Goal: Answer question/provide support: Share knowledge or assist other users

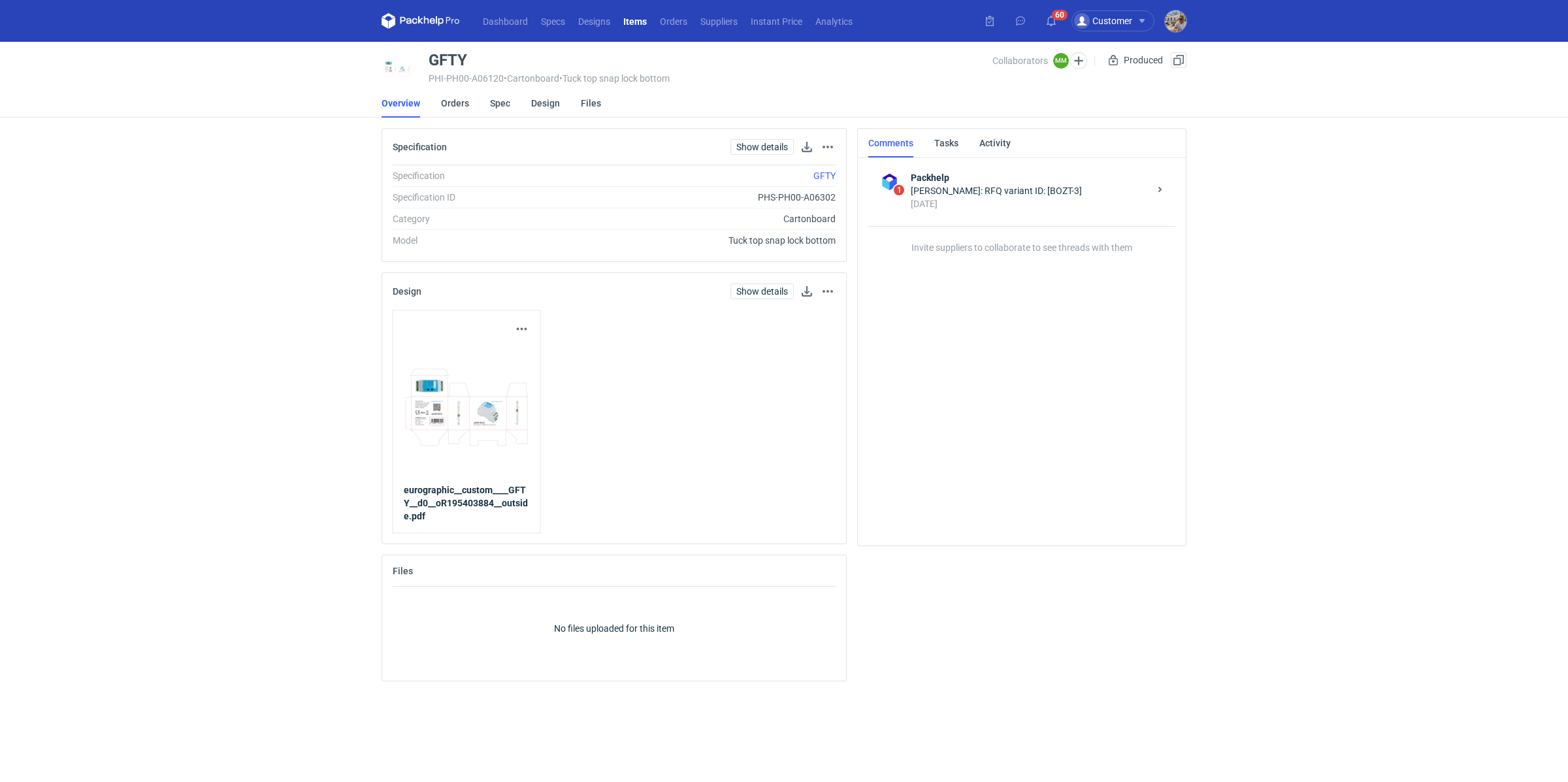
click at [1038, 200] on div "[DATE]" at bounding box center [1030, 203] width 238 height 13
click at [869, 175] on icon "button" at bounding box center [874, 178] width 11 height 11
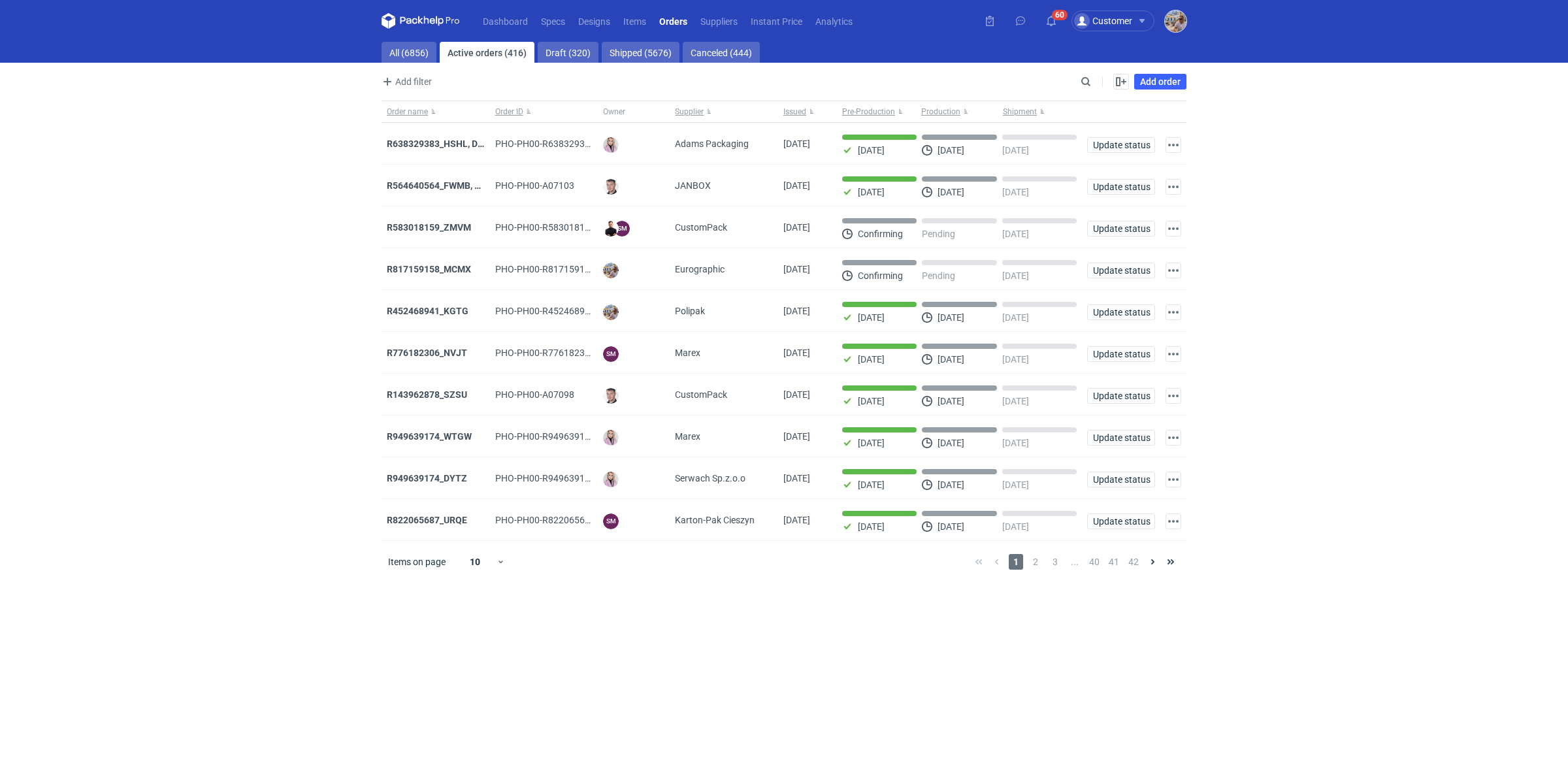
click at [1178, 28] on img "button" at bounding box center [1176, 21] width 21 height 21
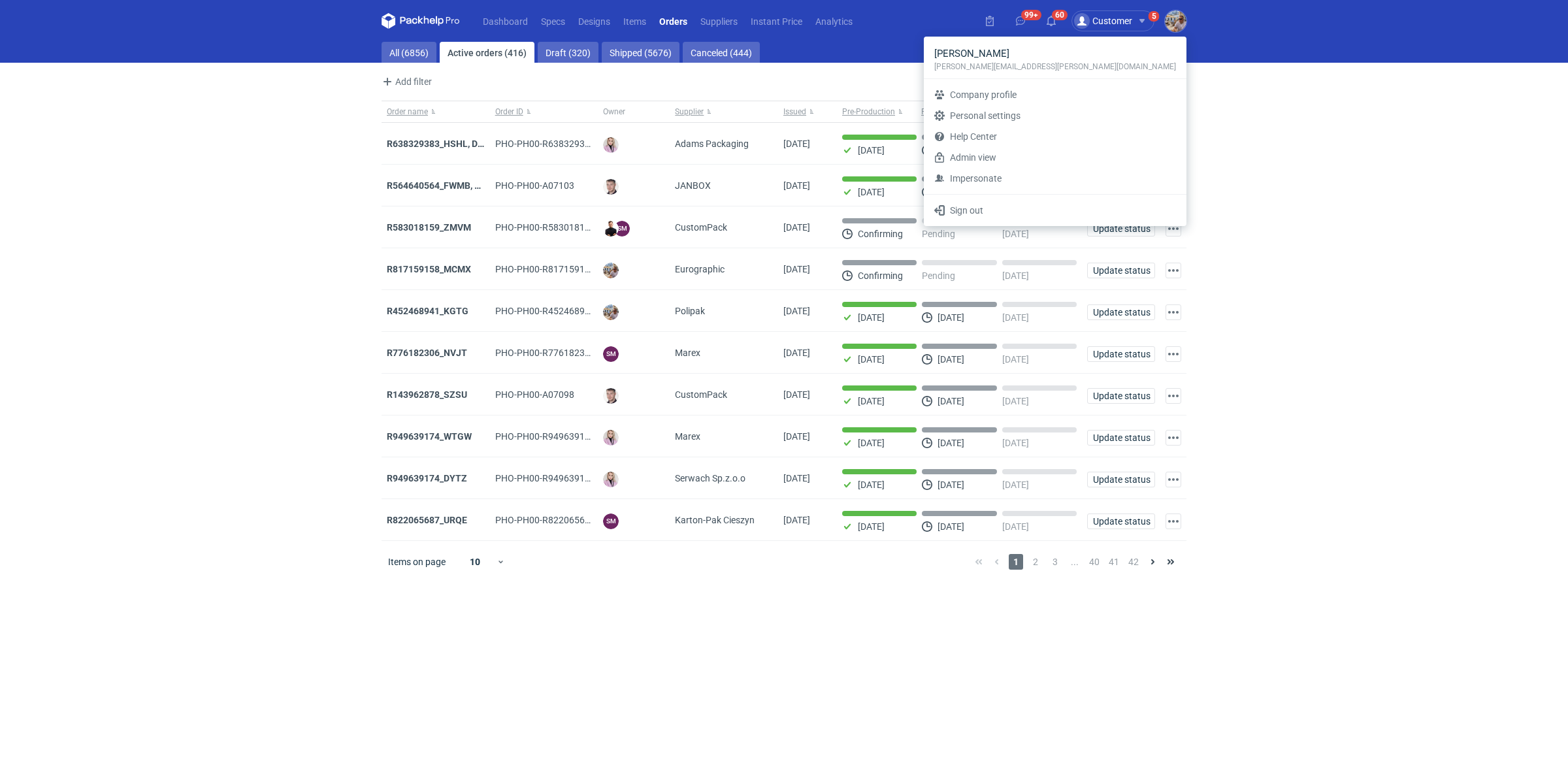
click at [1300, 194] on div "Dashboard Specs Designs Items Orders Suppliers Instant Price Analytics 99+ 60 C…" at bounding box center [784, 391] width 1568 height 782
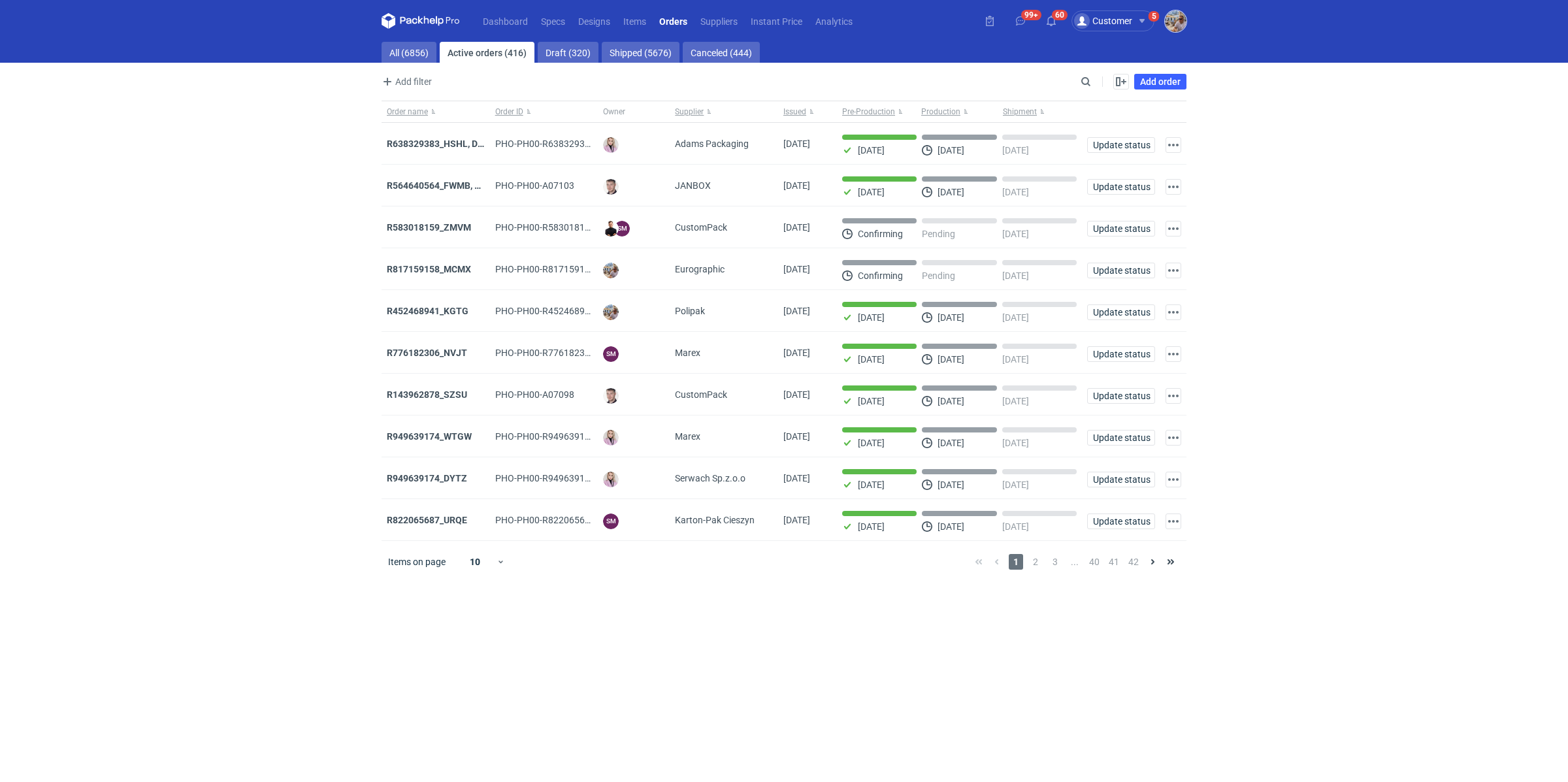
click at [1176, 22] on img "button" at bounding box center [1176, 21] width 21 height 21
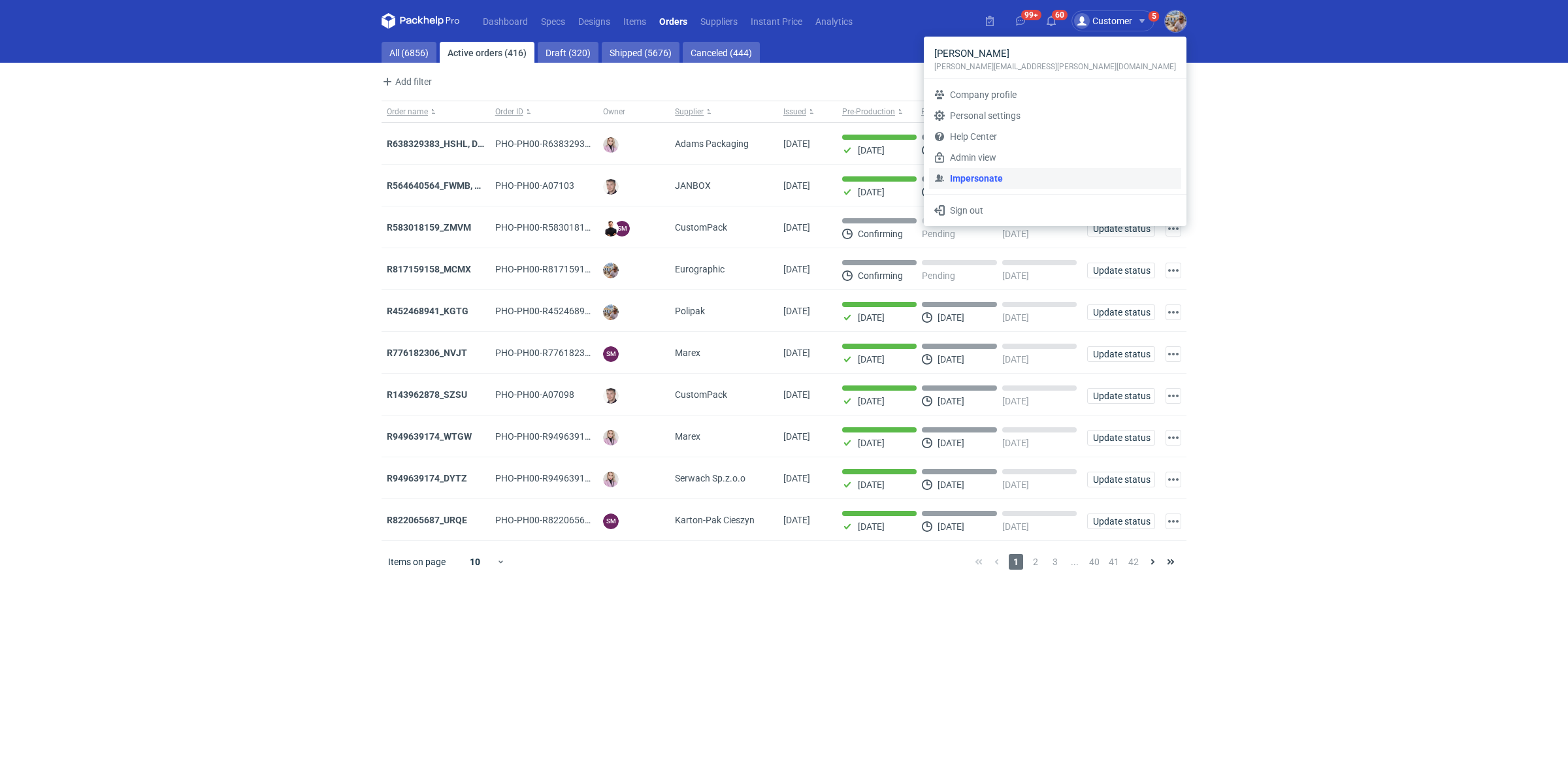
click at [1056, 175] on link "Impersonate" at bounding box center [1055, 178] width 252 height 21
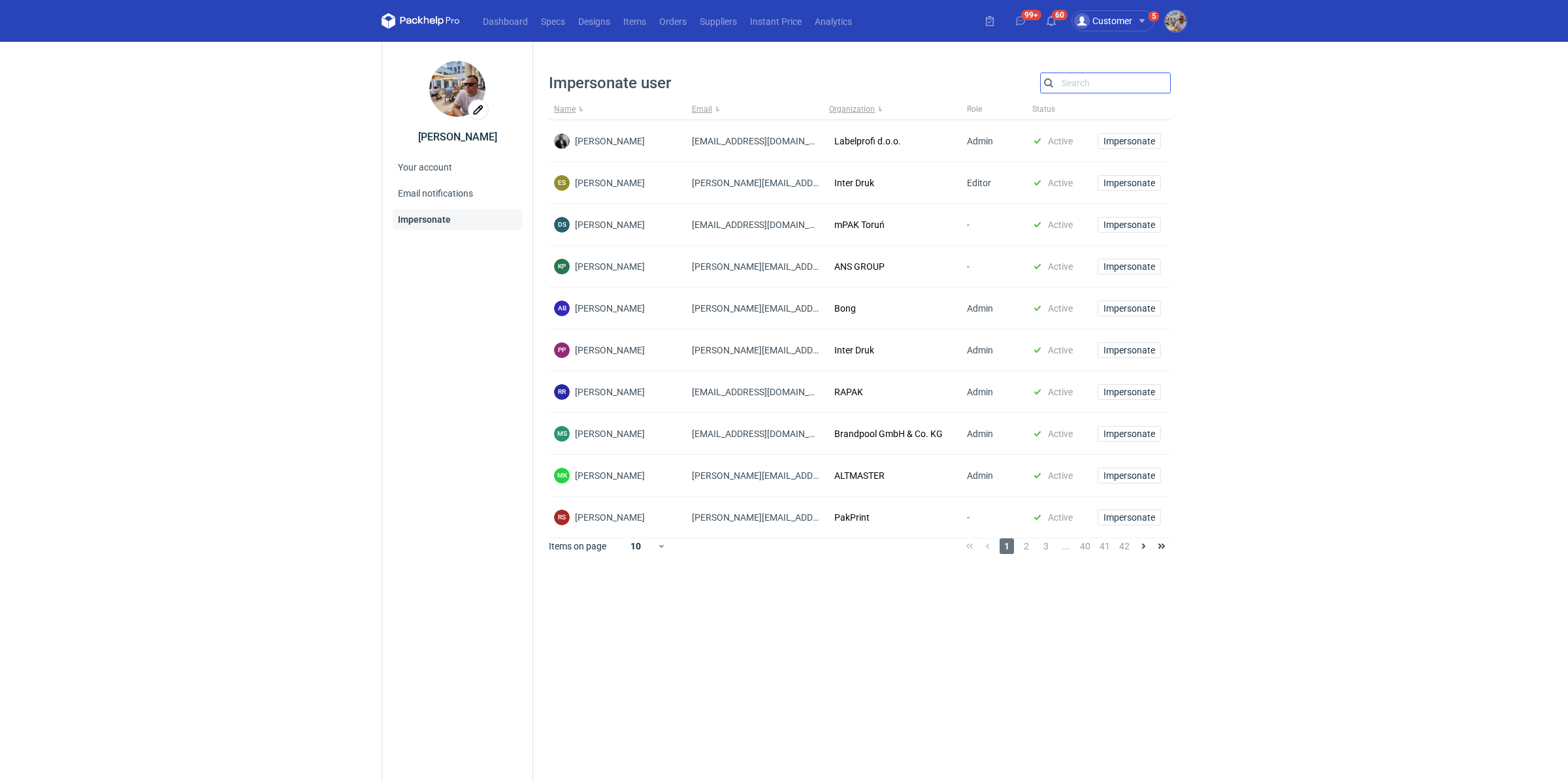
click at [1081, 88] on input "Search" at bounding box center [1106, 82] width 129 height 16
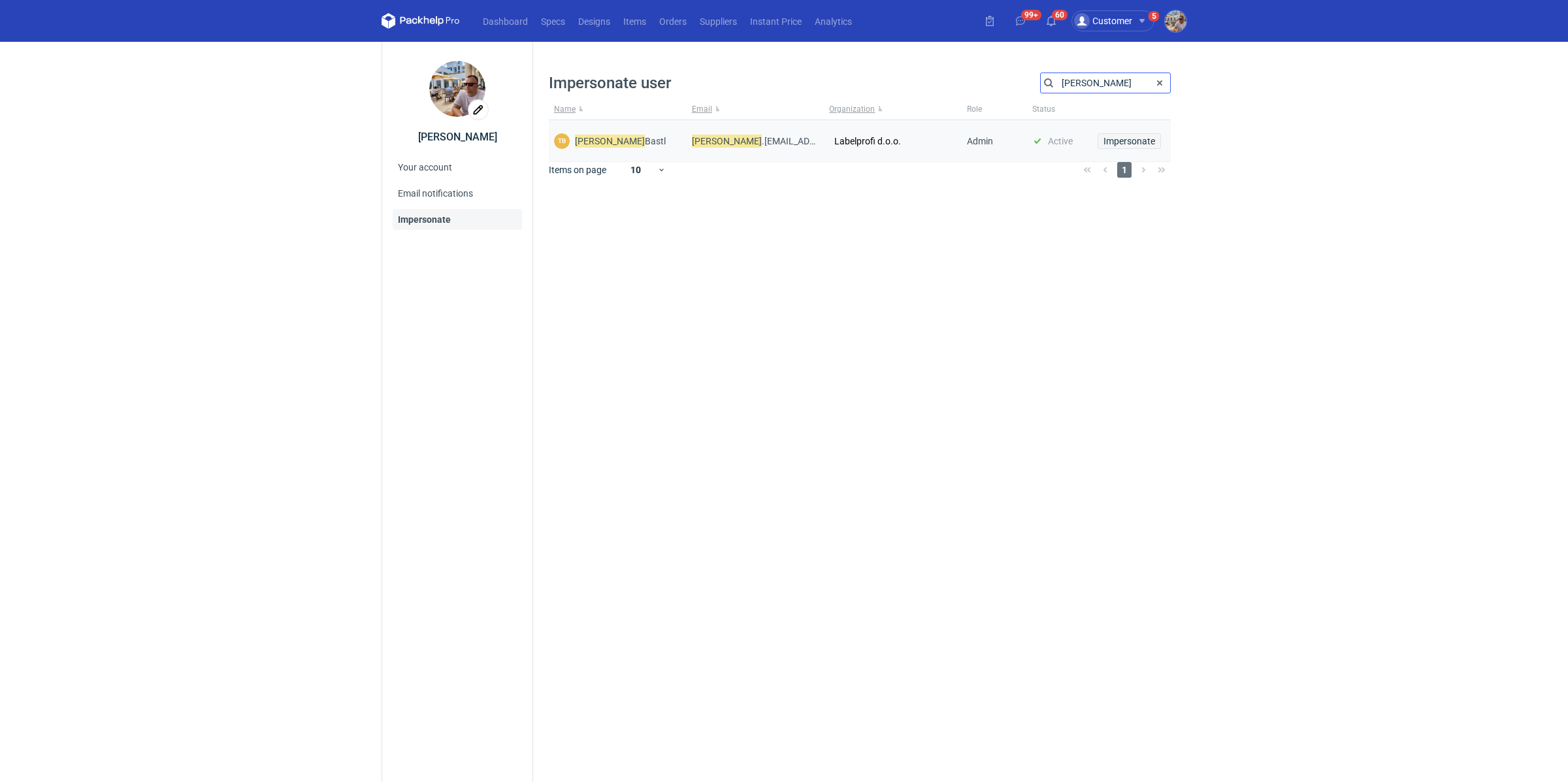
type input "[PERSON_NAME]"
click at [1129, 142] on span "Impersonate" at bounding box center [1129, 141] width 51 height 9
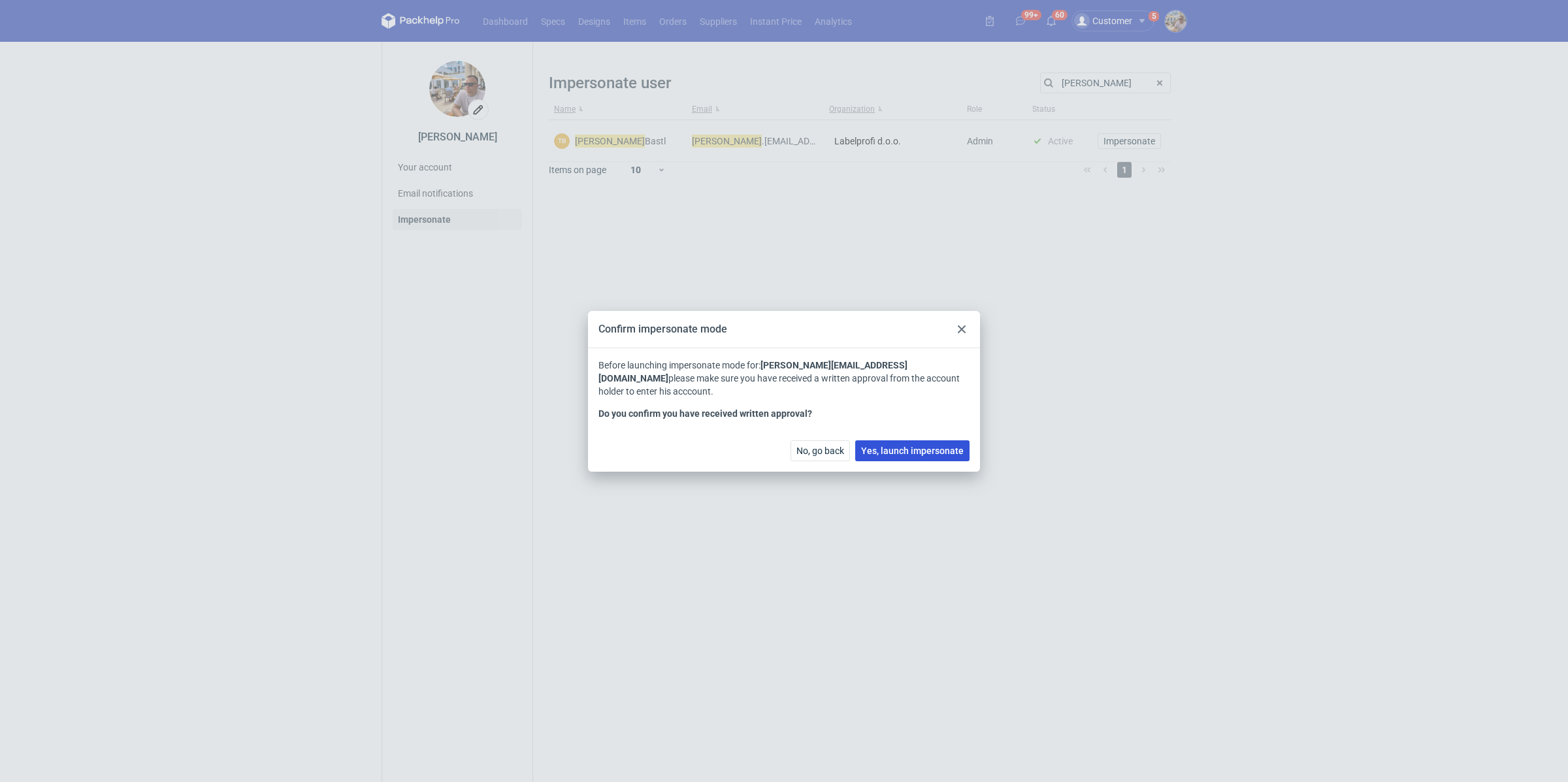
click at [927, 446] on span "Yes, launch impersonate" at bounding box center [913, 451] width 103 height 9
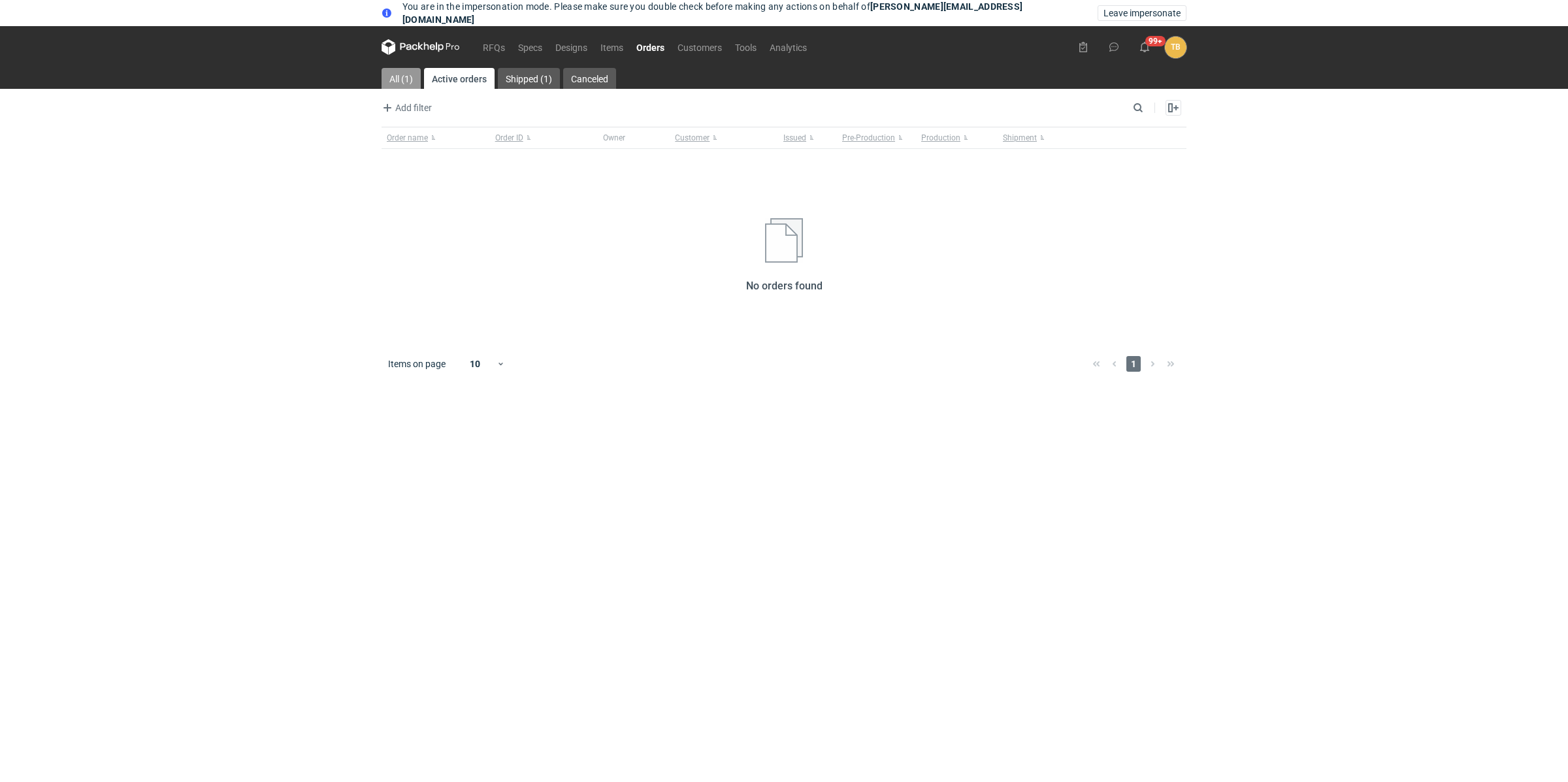
click at [409, 79] on link "All (1)" at bounding box center [401, 79] width 39 height 21
click at [503, 50] on link "RFQs" at bounding box center [494, 47] width 36 height 16
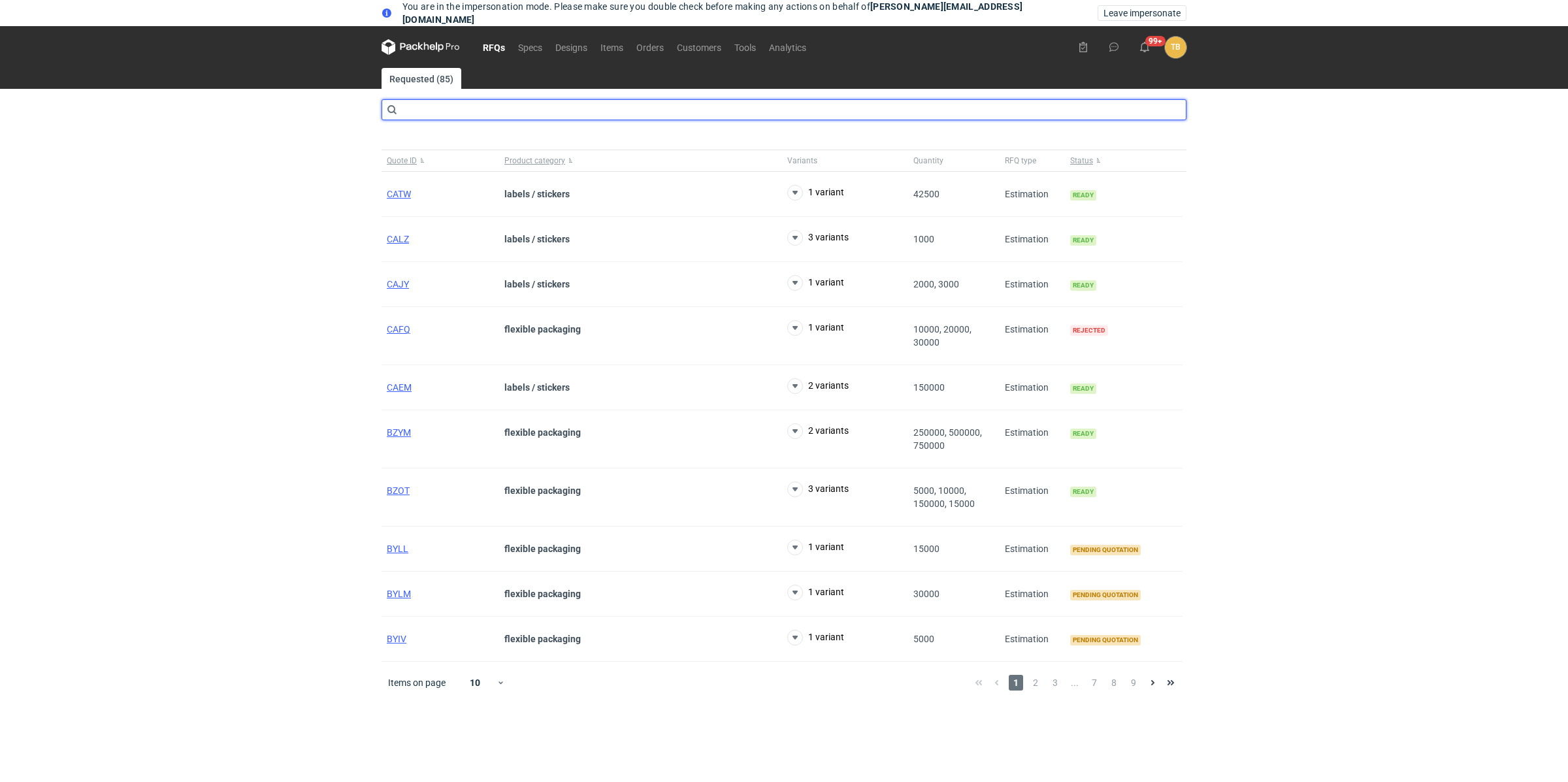
click at [446, 113] on input "text" at bounding box center [784, 110] width 805 height 21
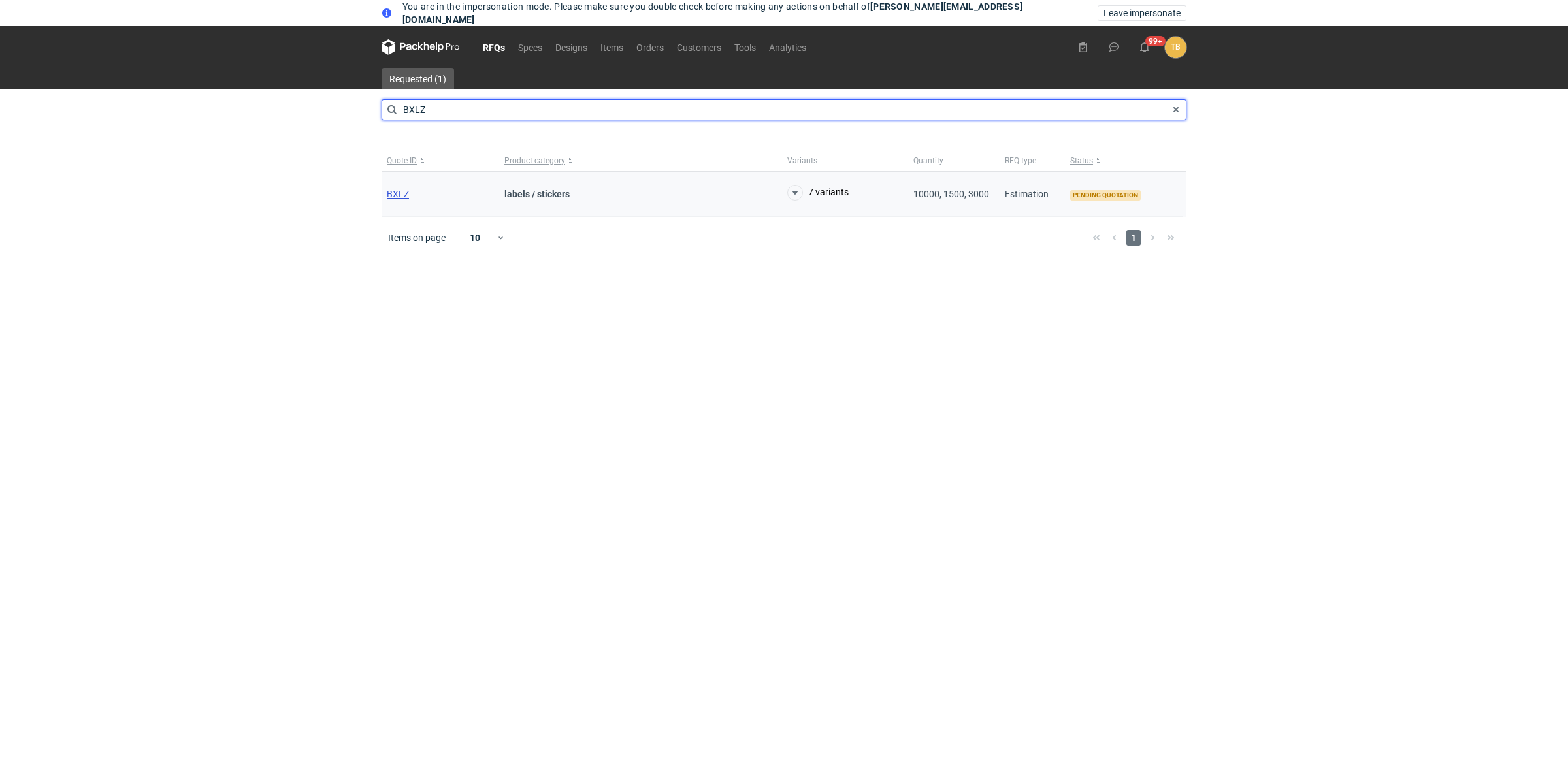
type input "BXLZ"
click at [400, 198] on span "BXLZ" at bounding box center [397, 194] width 22 height 11
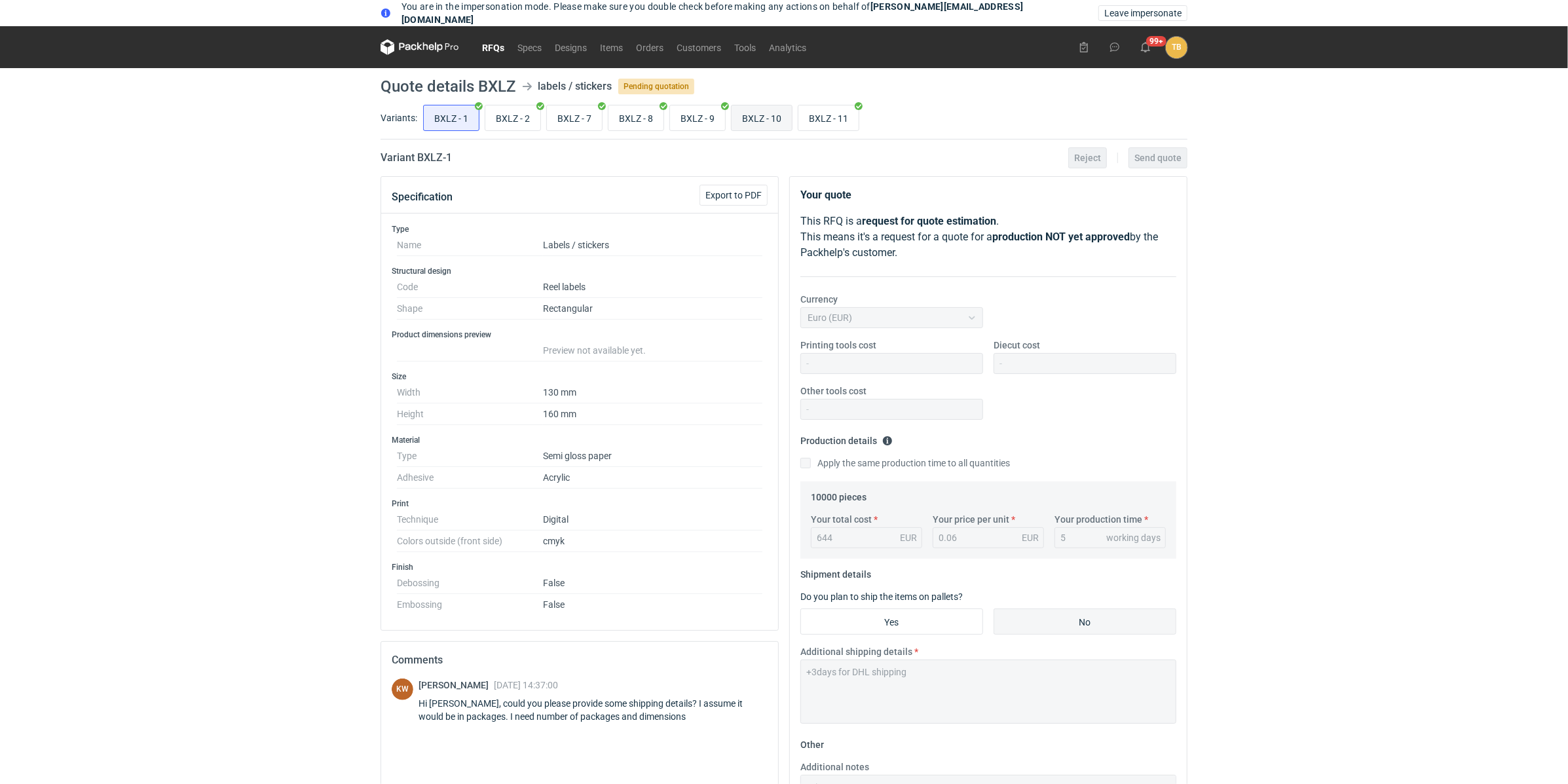
click at [754, 116] on input "BXLZ - 10" at bounding box center [762, 118] width 60 height 25
radio input "true"
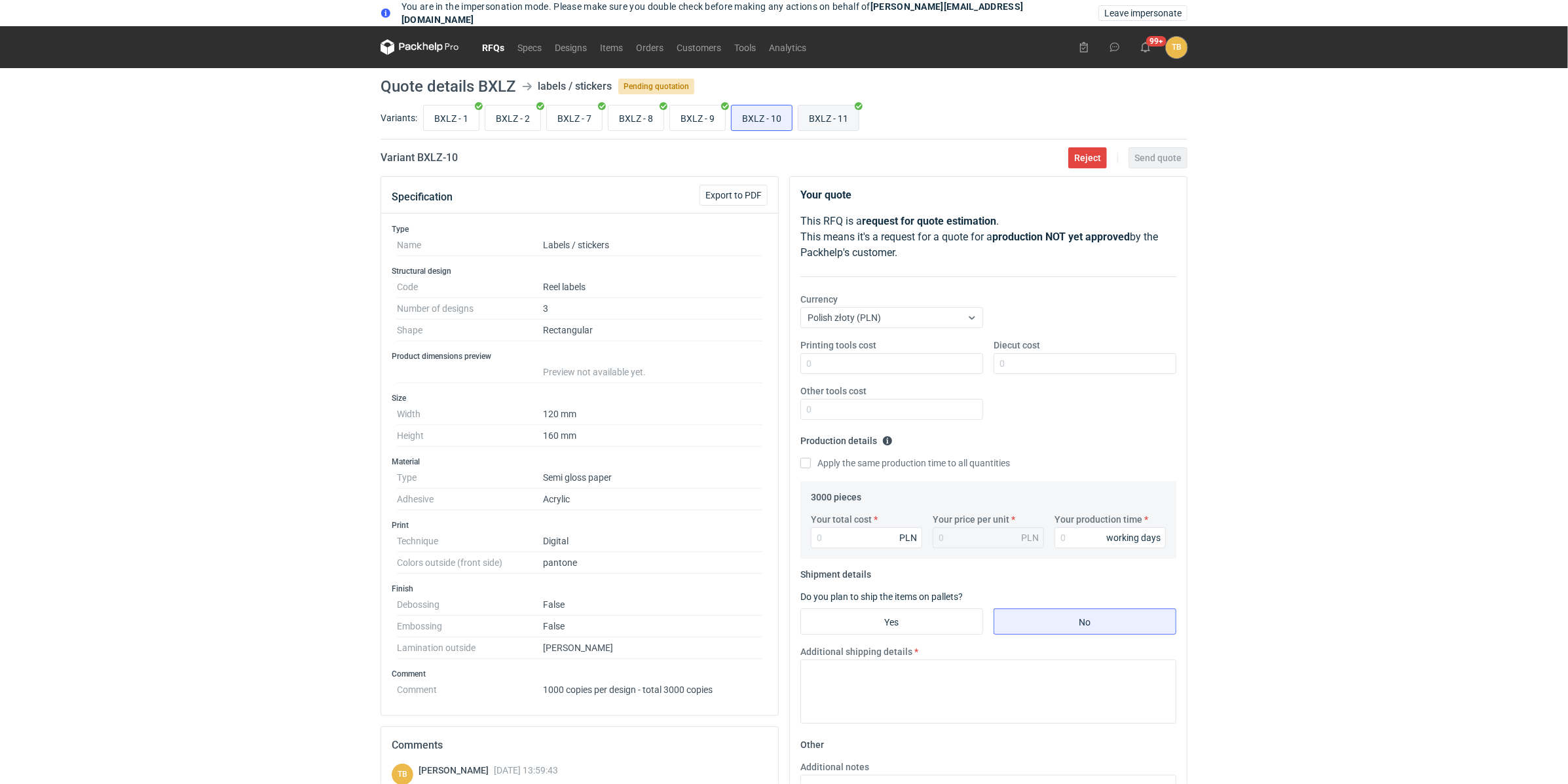
click at [818, 117] on input "BXLZ - 11" at bounding box center [828, 118] width 60 height 25
radio input "true"
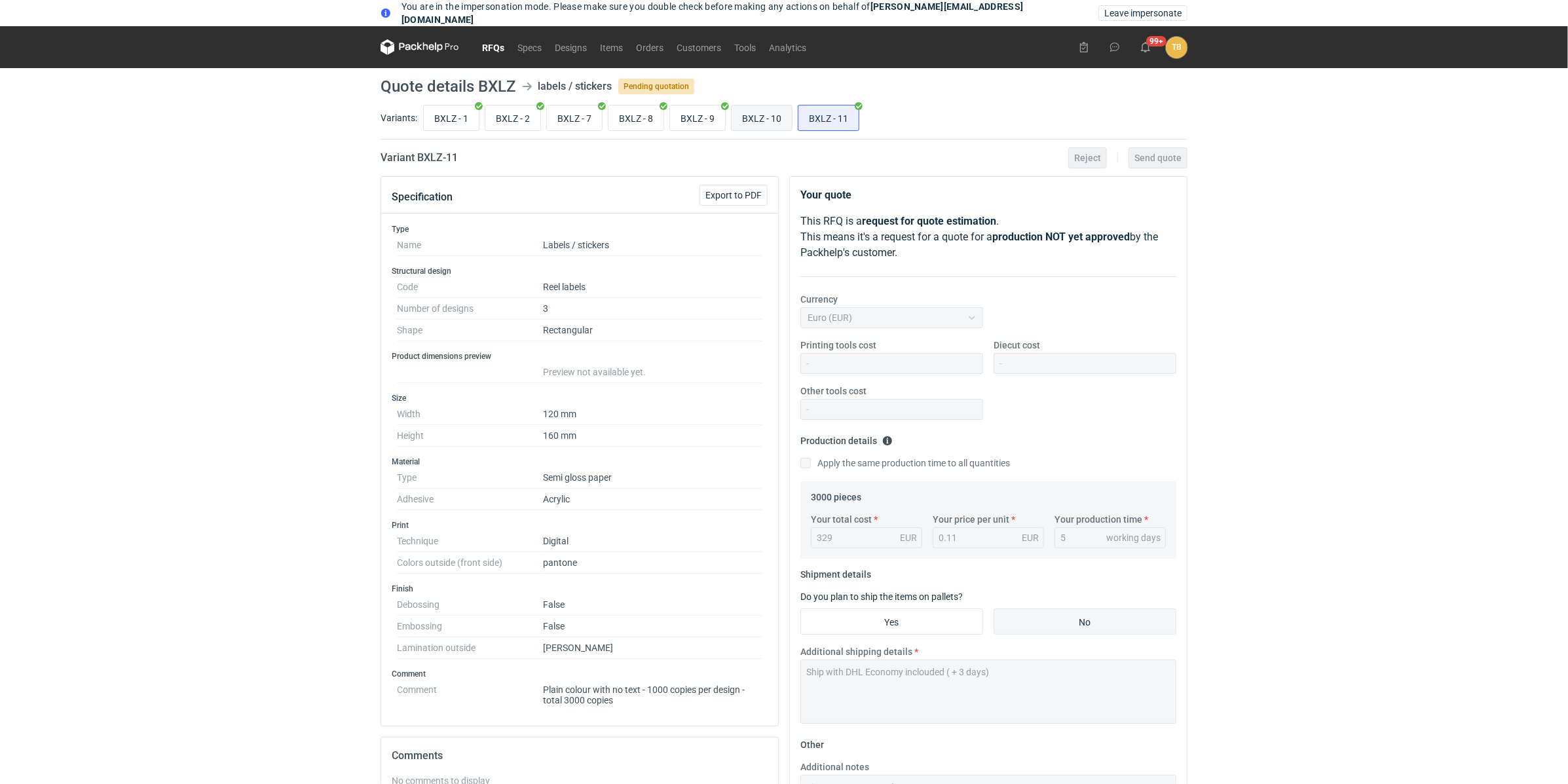
click at [759, 113] on input "BXLZ - 10" at bounding box center [762, 118] width 60 height 25
radio input "true"
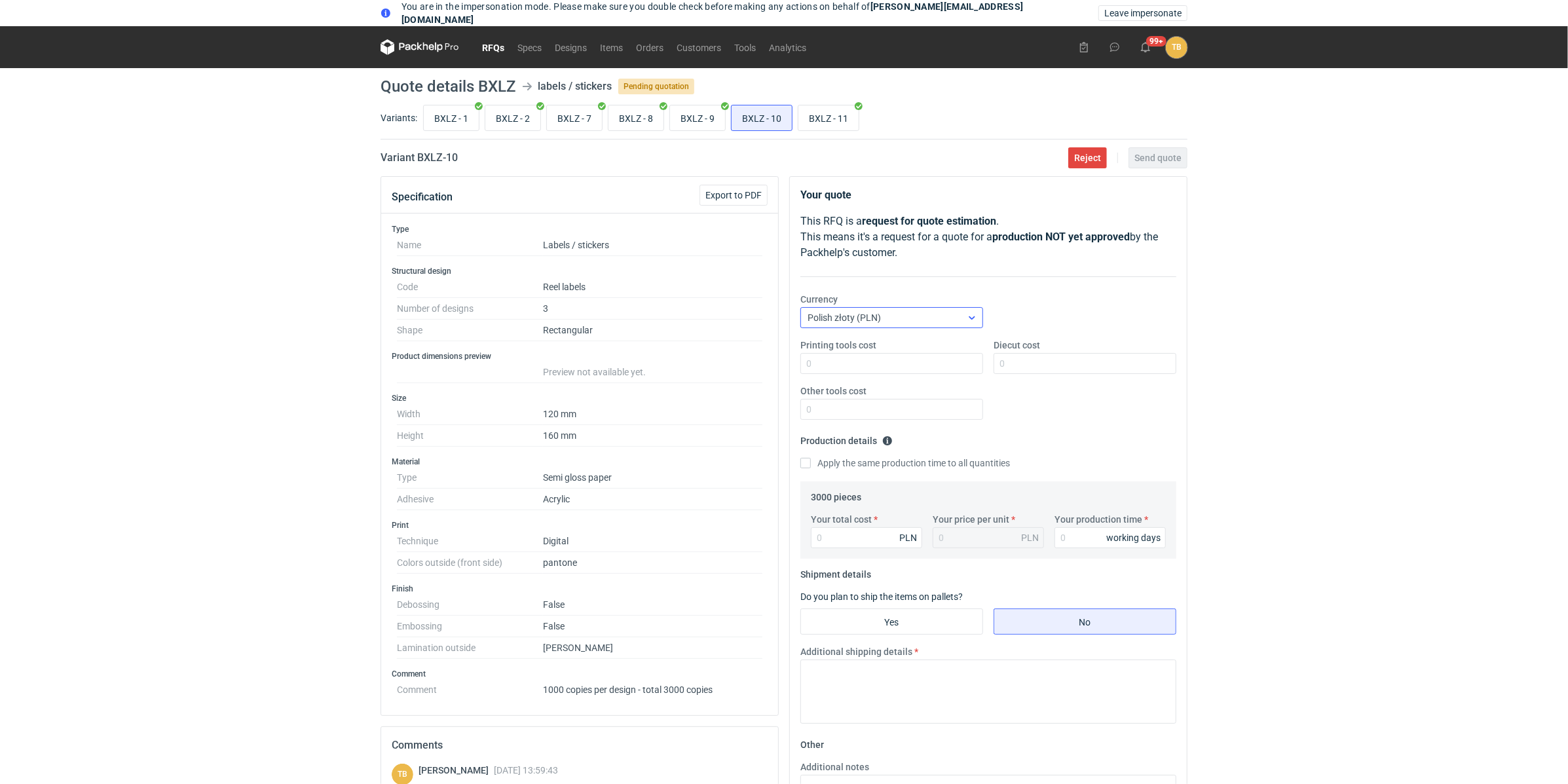
click at [980, 312] on div at bounding box center [973, 318] width 21 height 11
click at [897, 350] on div "Euro (EUR)" at bounding box center [891, 346] width 162 height 13
click at [835, 120] on input "BXLZ - 11" at bounding box center [828, 118] width 60 height 25
radio input "true"
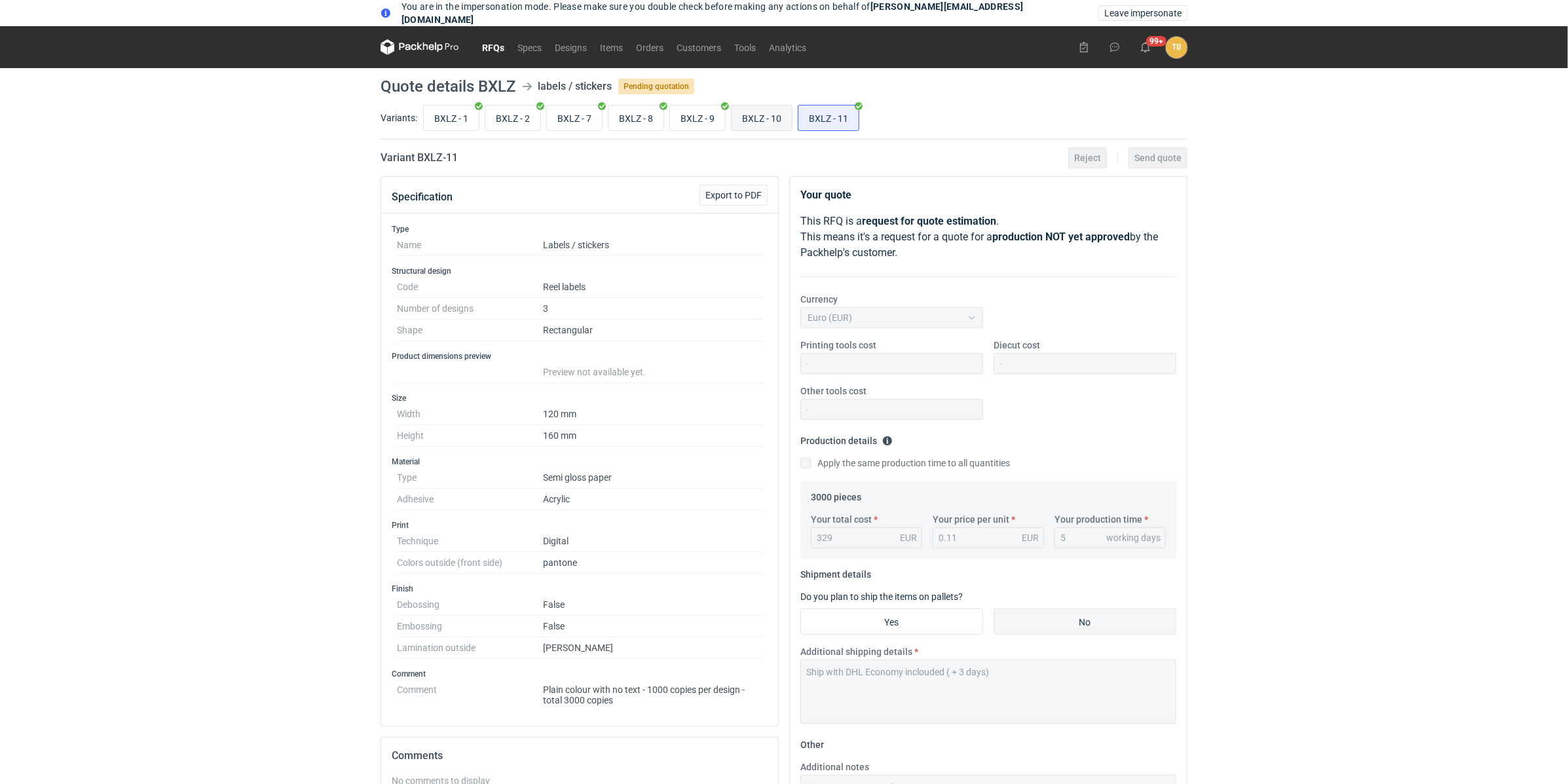
click at [760, 121] on input "BXLZ - 10" at bounding box center [762, 118] width 60 height 25
radio input "true"
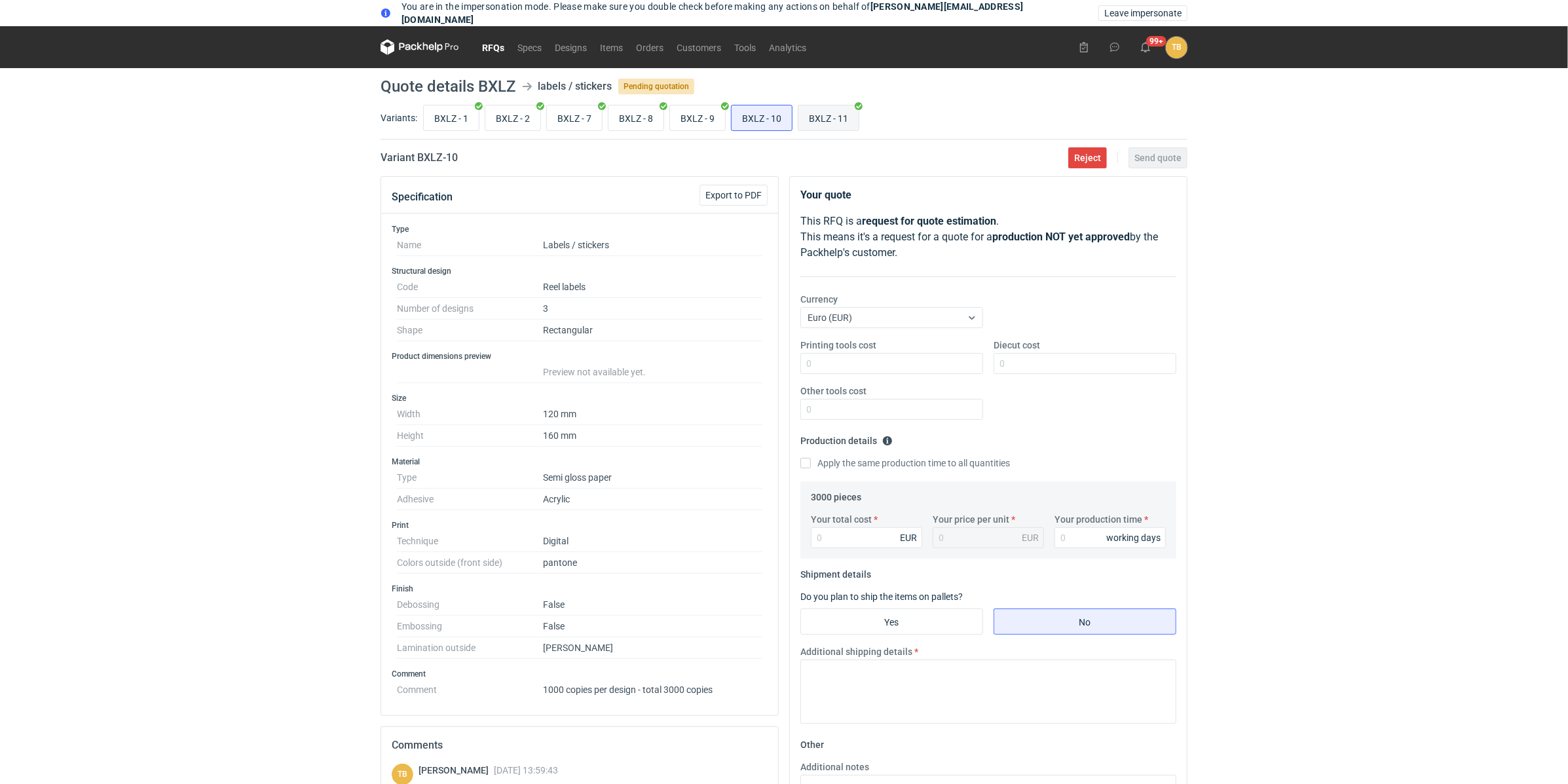
click at [806, 121] on input "BXLZ - 11" at bounding box center [828, 118] width 60 height 25
radio input "true"
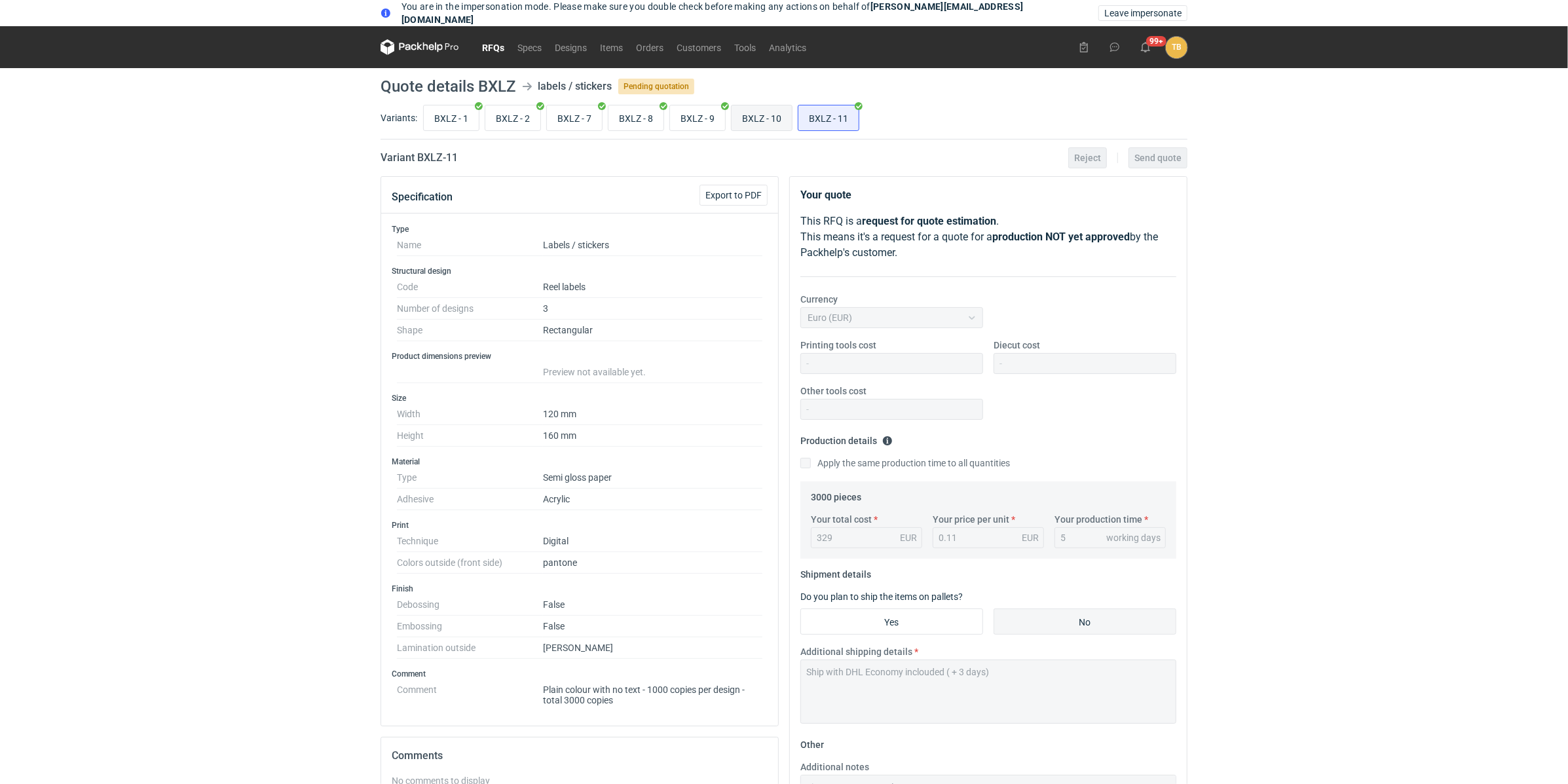
click at [774, 126] on input "BXLZ - 10" at bounding box center [762, 118] width 60 height 25
radio input "true"
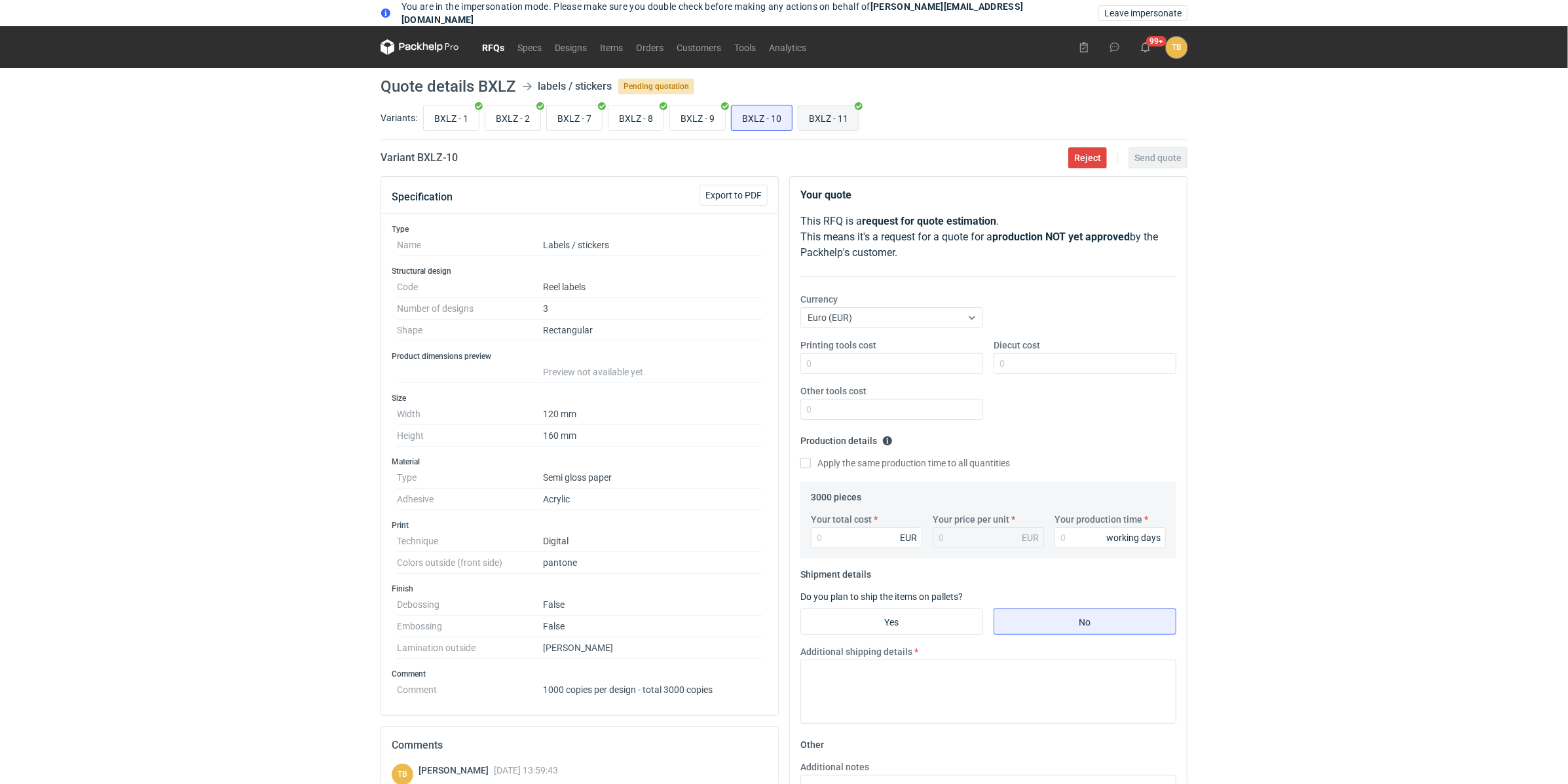
click at [828, 117] on input "BXLZ - 11" at bounding box center [828, 118] width 60 height 25
radio input "true"
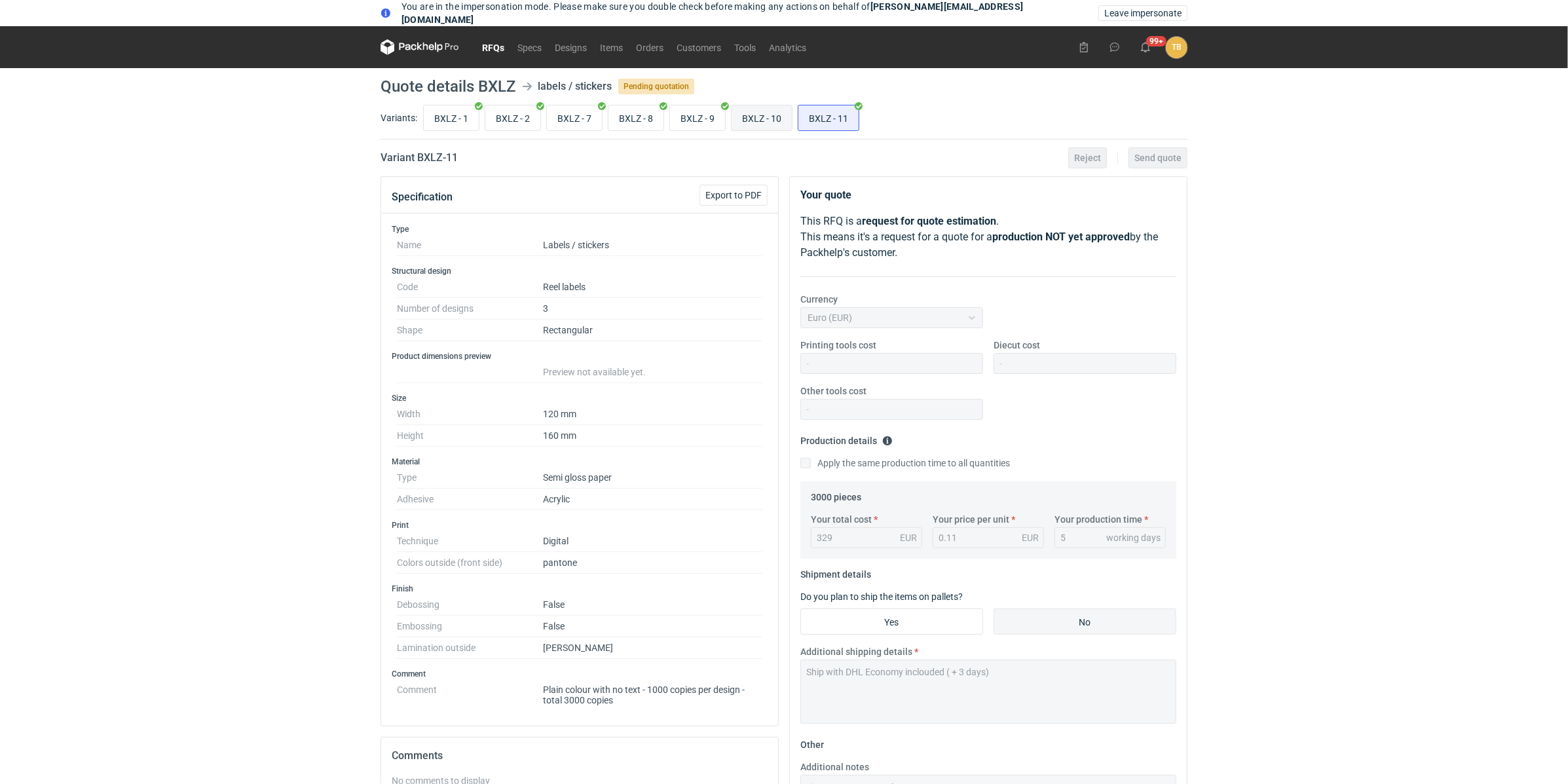
click at [735, 118] on input "BXLZ - 10" at bounding box center [762, 118] width 60 height 25
radio input "true"
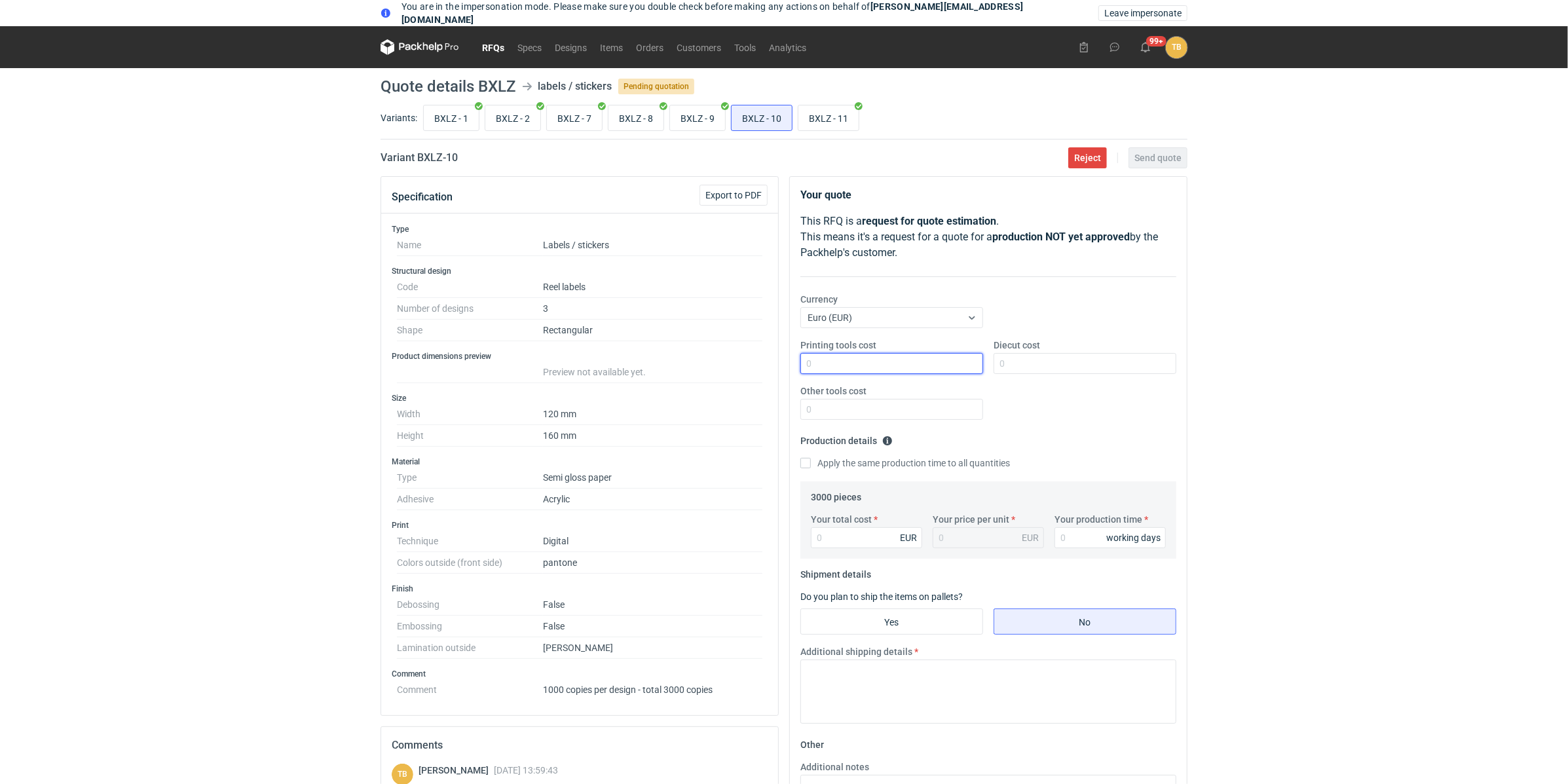
click at [857, 362] on input "Printing tools cost" at bounding box center [891, 363] width 183 height 21
type input "0"
click at [1040, 365] on input "Diecut cost" at bounding box center [1085, 363] width 183 height 21
type input "0"
click at [896, 399] on input "Other tools cost" at bounding box center [891, 409] width 183 height 21
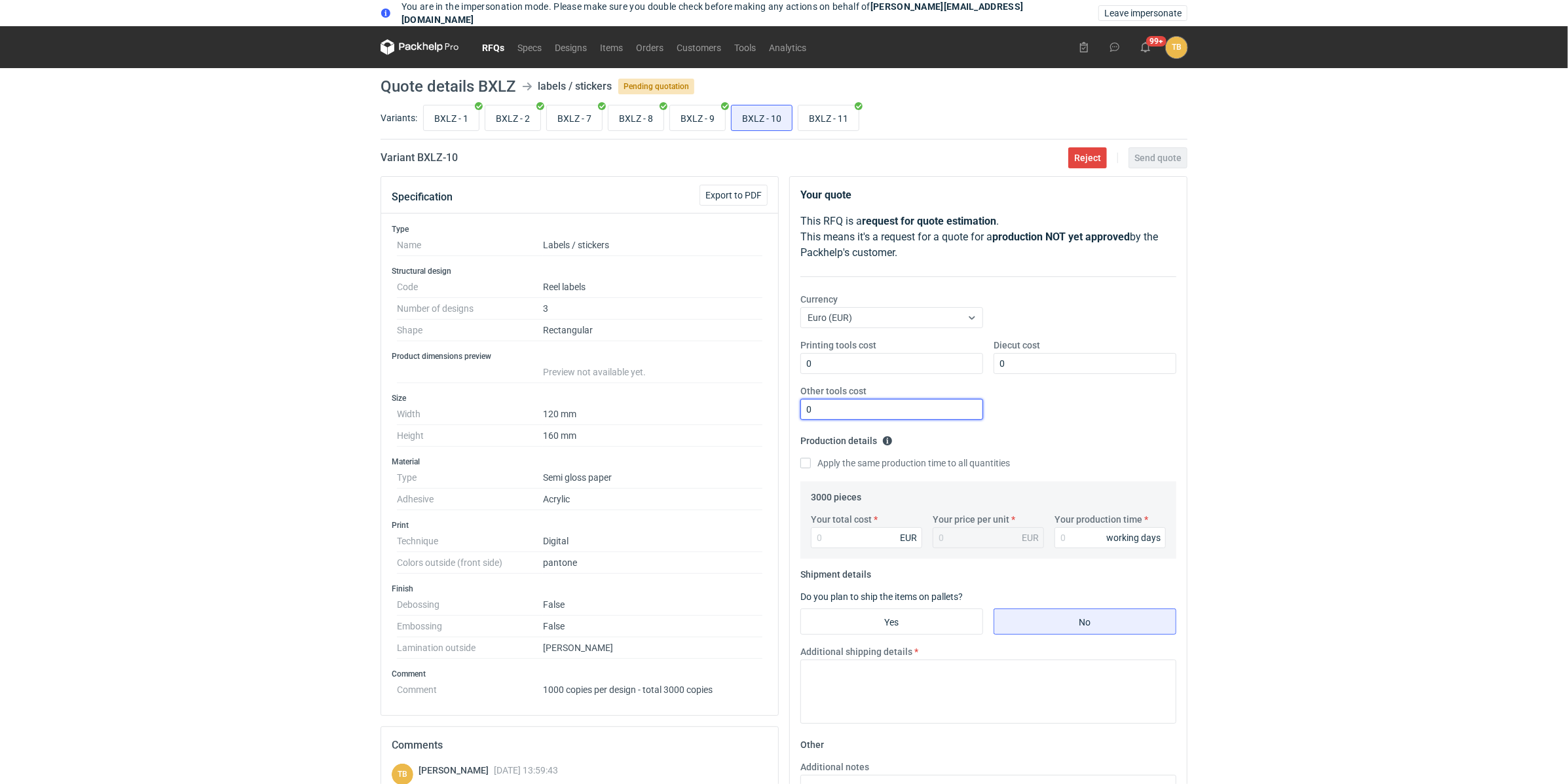
type input "0"
click at [1054, 405] on div "Printing tools cost 0 Diecut cost 0 Other tools cost 0" at bounding box center [988, 384] width 386 height 92
click at [827, 120] on input "BXLZ - 11" at bounding box center [828, 118] width 60 height 25
radio input "true"
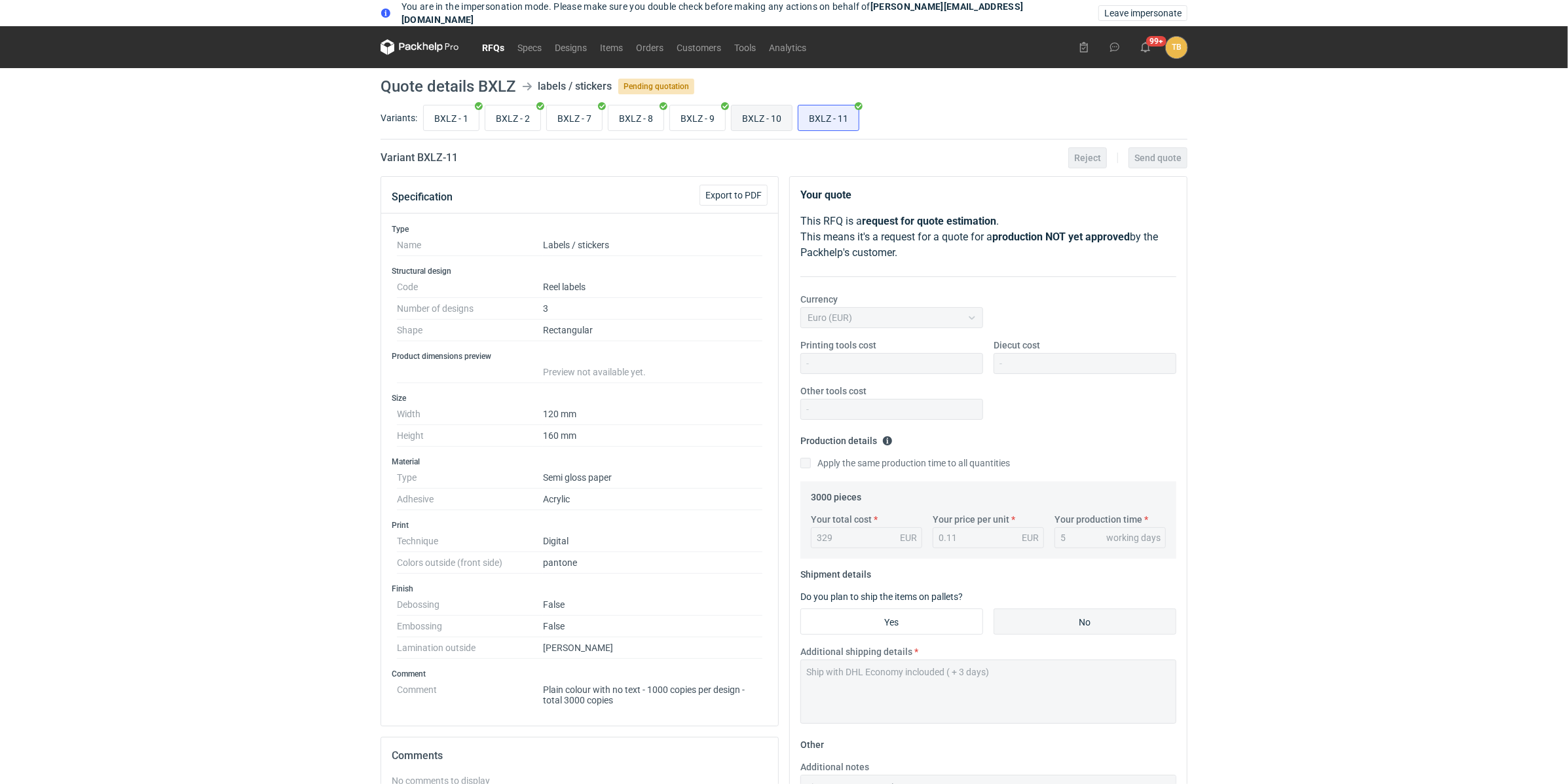
click at [764, 121] on input "BXLZ - 10" at bounding box center [762, 118] width 60 height 25
radio input "true"
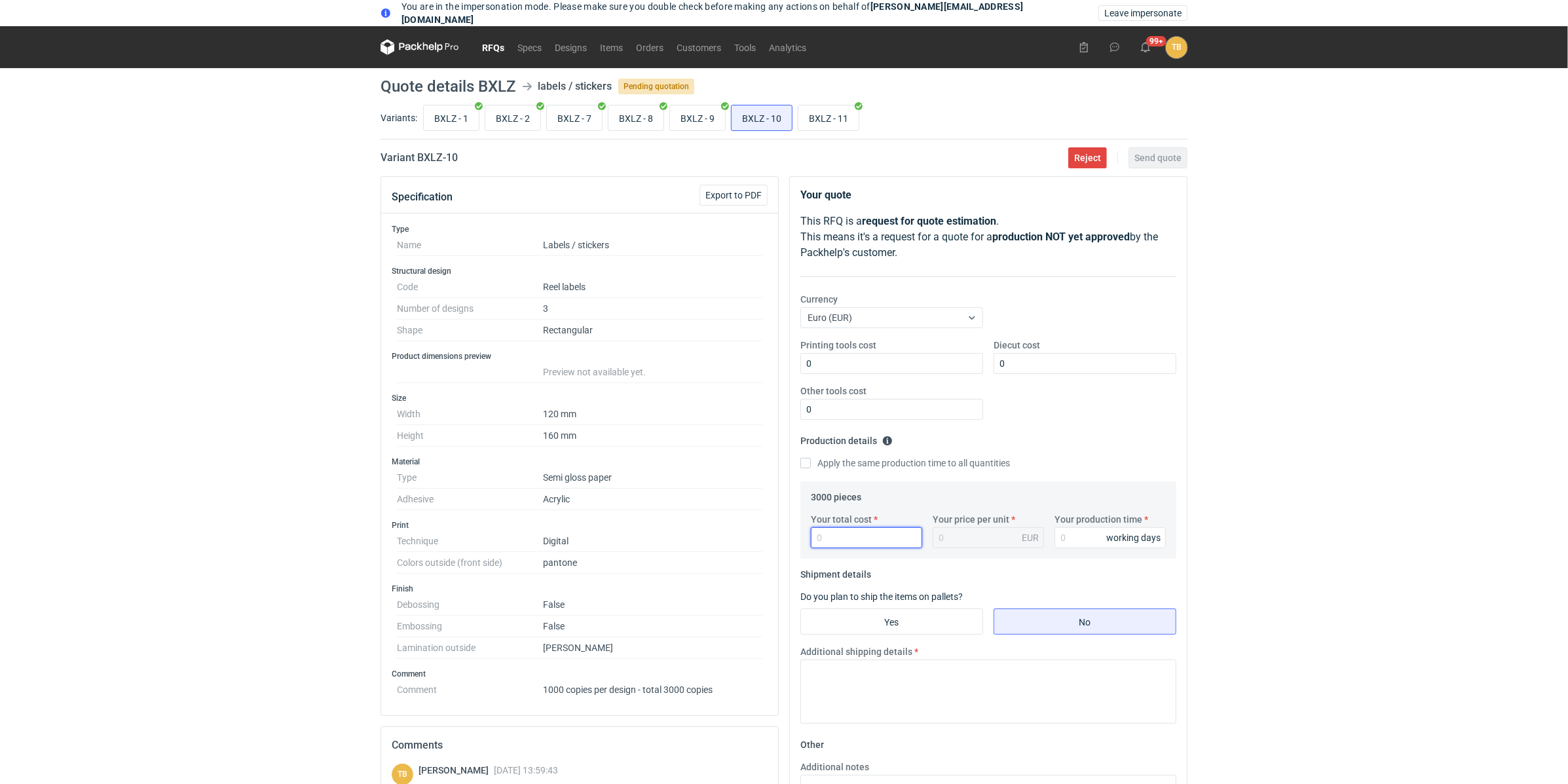
click at [837, 541] on input "Your total cost" at bounding box center [866, 538] width 112 height 21
type input "32"
type input "0.01"
type input "329"
type input "0.11"
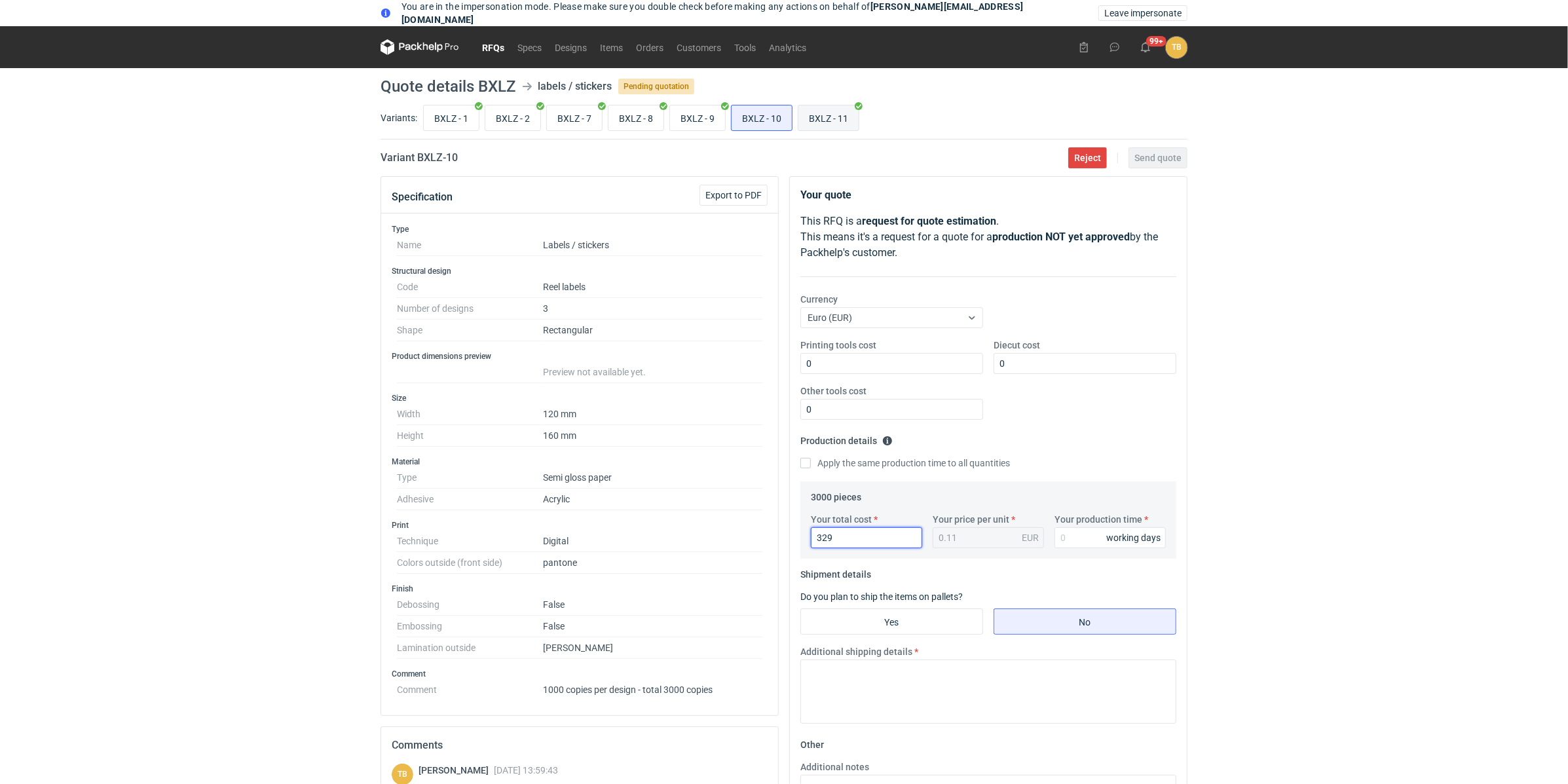
type input "329"
click at [825, 118] on input "BXLZ - 11" at bounding box center [828, 118] width 60 height 25
radio input "true"
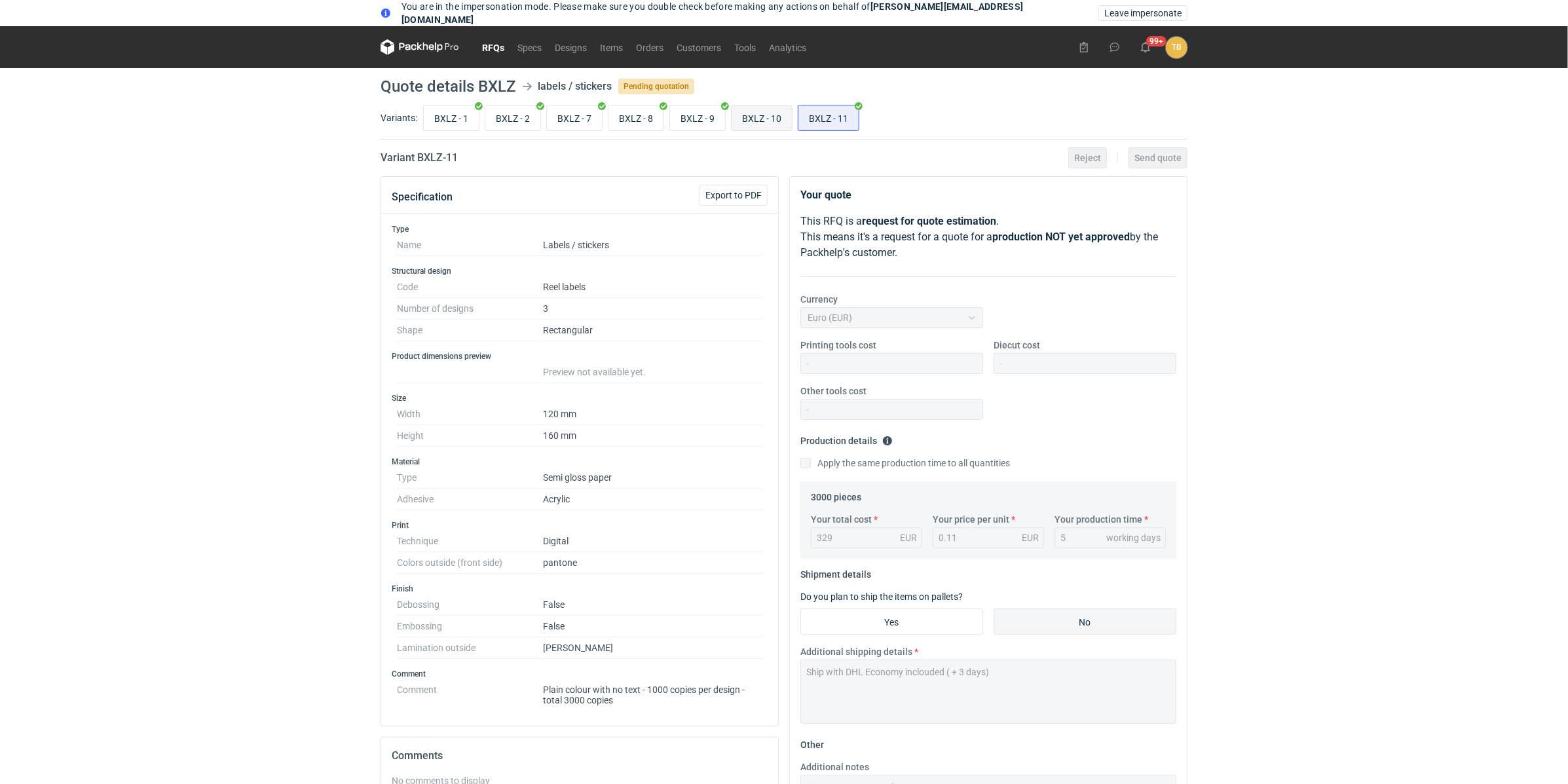
click at [770, 118] on input "BXLZ - 10" at bounding box center [762, 118] width 60 height 25
radio input "true"
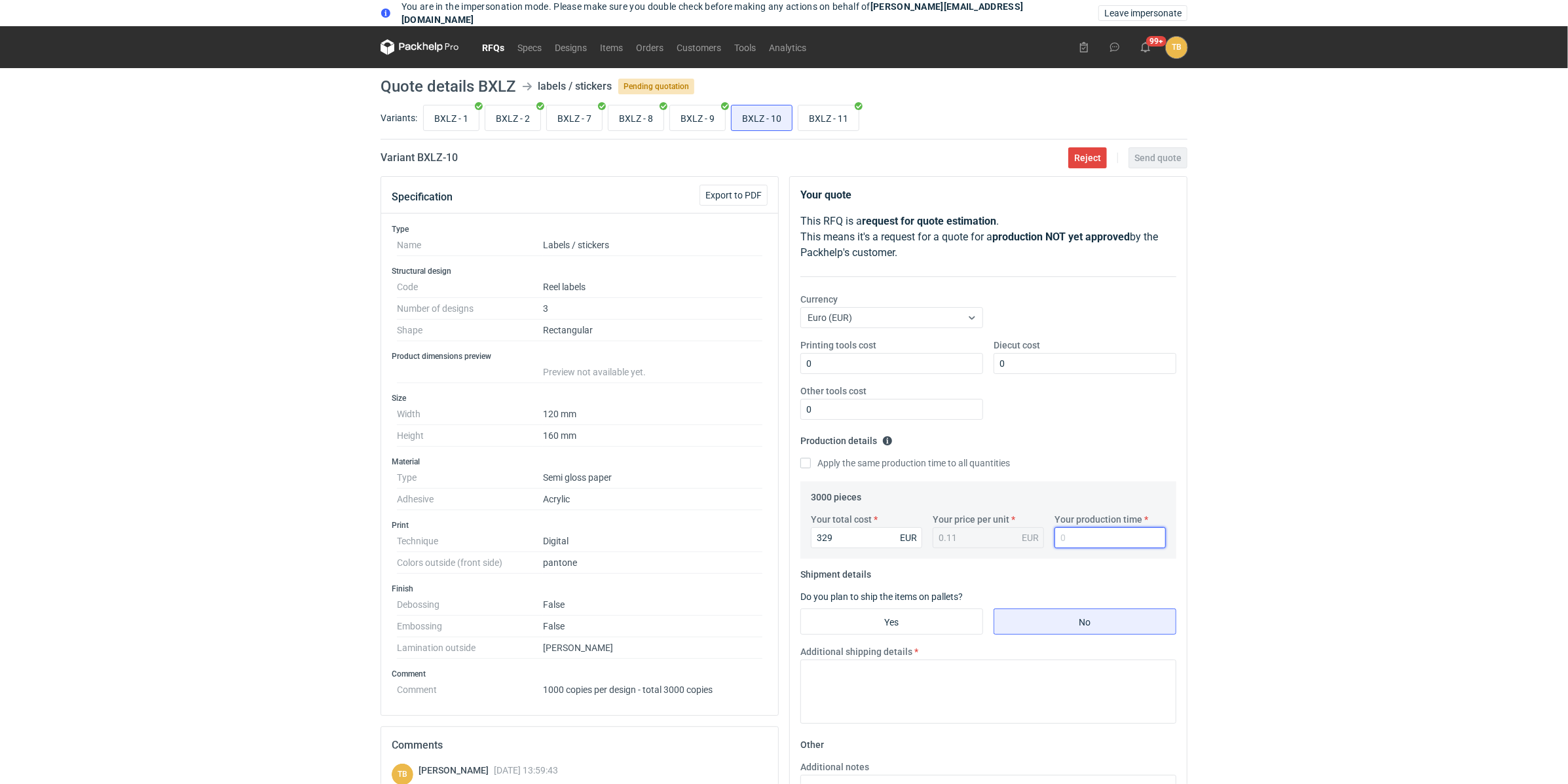
click at [1086, 536] on input "Your production time" at bounding box center [1110, 538] width 112 height 21
type input "5"
click at [1295, 492] on div "You are in the impersonation mode. Please make sure you double check before mak…" at bounding box center [784, 392] width 1568 height 784
click at [833, 105] on label "BXLZ - 11" at bounding box center [828, 118] width 61 height 27
click at [833, 105] on input "BXLZ - 11" at bounding box center [828, 118] width 60 height 25
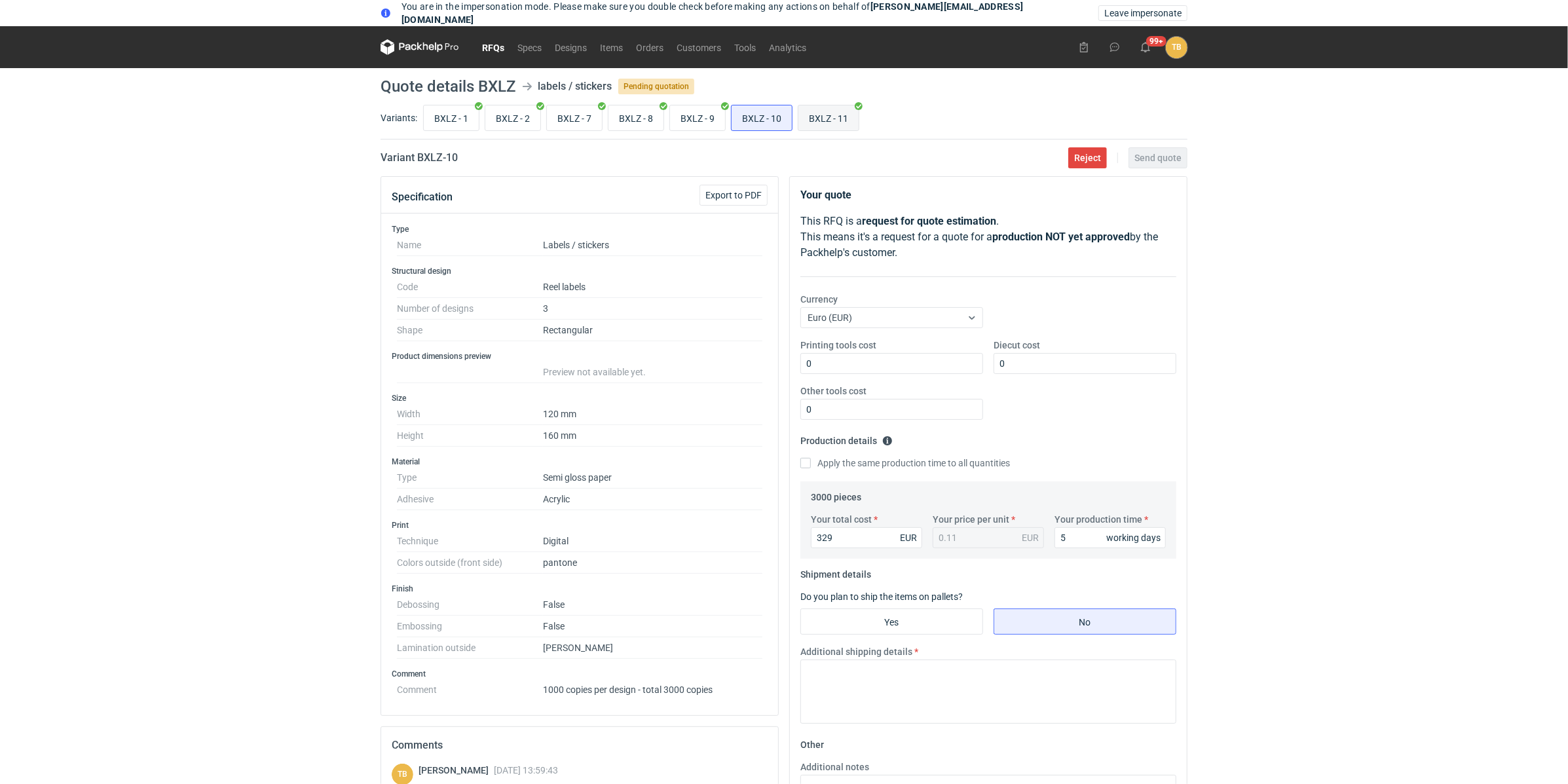
radio input "true"
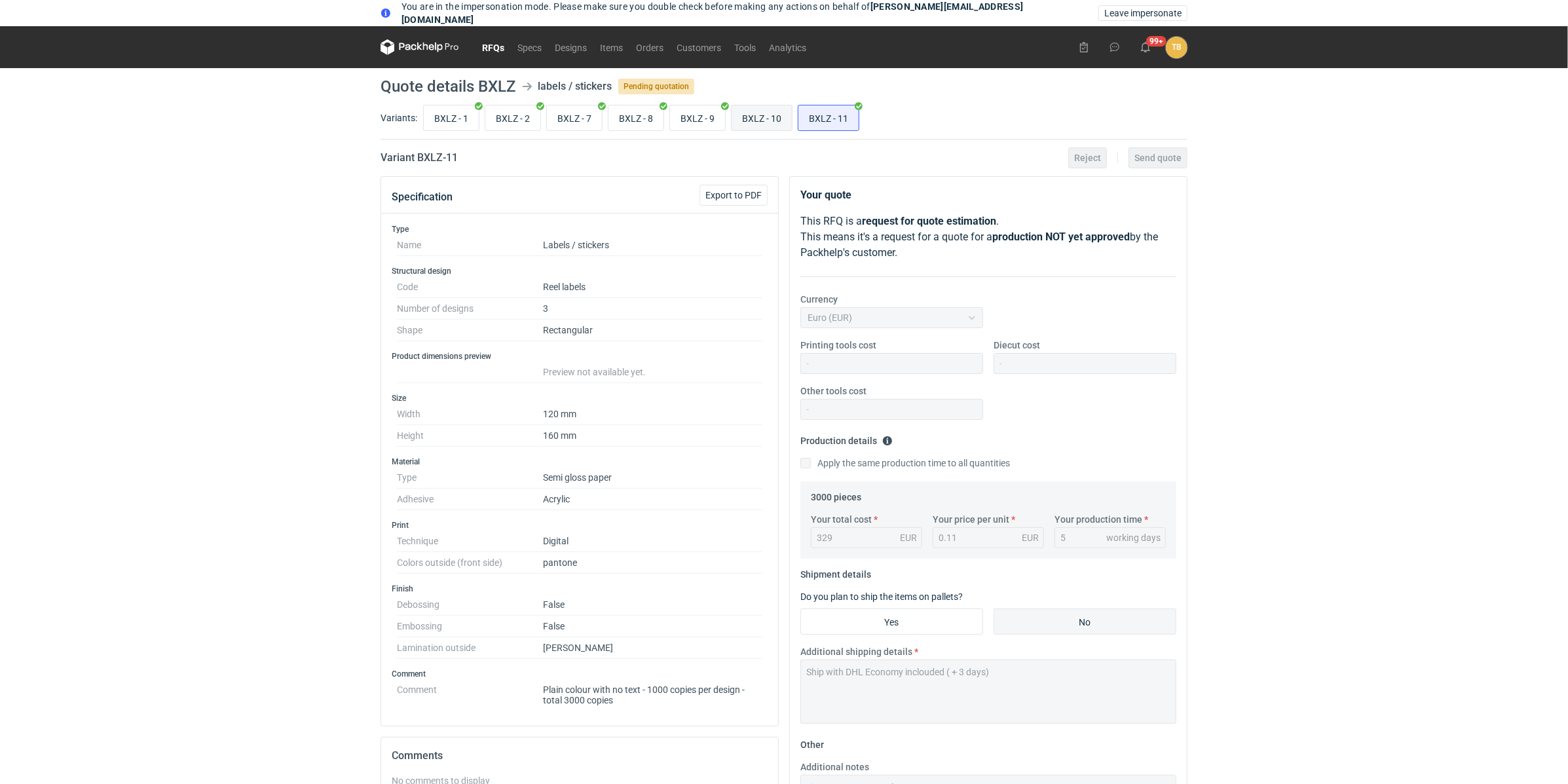
click at [763, 119] on input "BXLZ - 10" at bounding box center [762, 118] width 60 height 25
radio input "true"
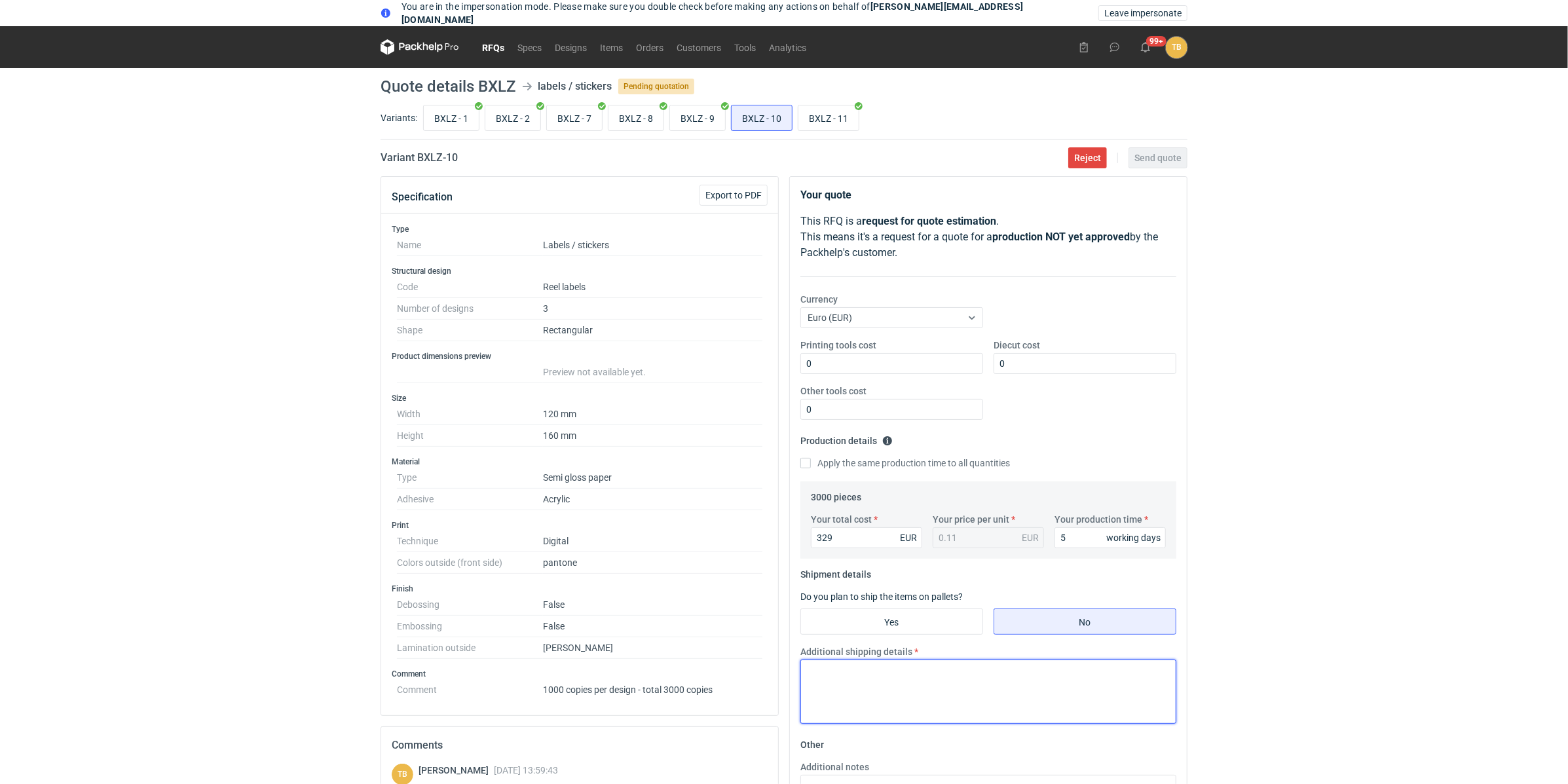
click at [910, 691] on textarea "Additional shipping details" at bounding box center [988, 691] width 376 height 64
paste textarea "Ship with DHL Economy inclouded ( + 3 days)"
type textarea "Ship with DHL Economy inclouded ( + 3 days)"
click at [1265, 556] on div "You are in the impersonation mode. Please make sure you double check before mak…" at bounding box center [784, 392] width 1568 height 784
click at [831, 122] on input "BXLZ - 11" at bounding box center [828, 118] width 60 height 25
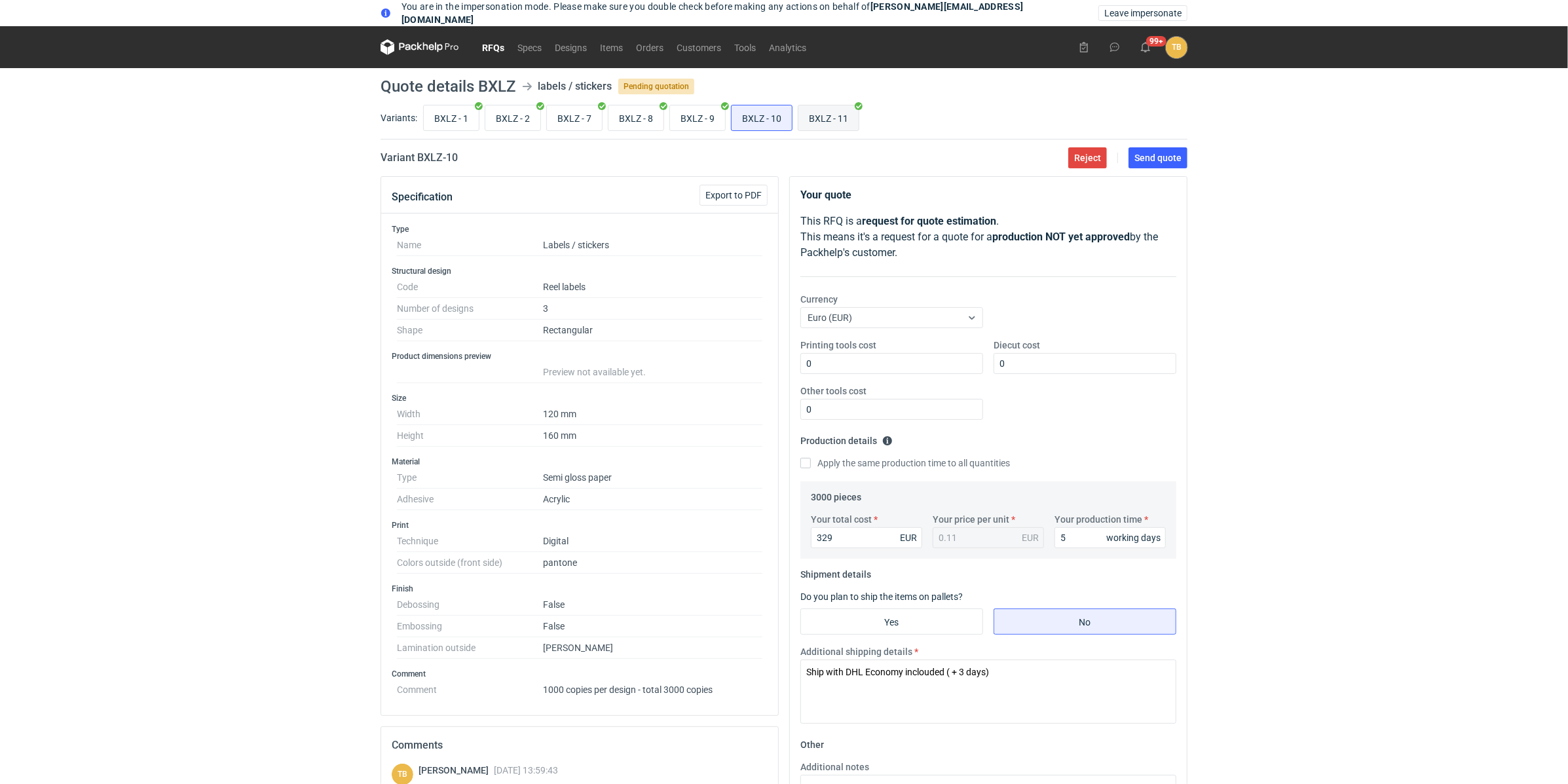
radio input "true"
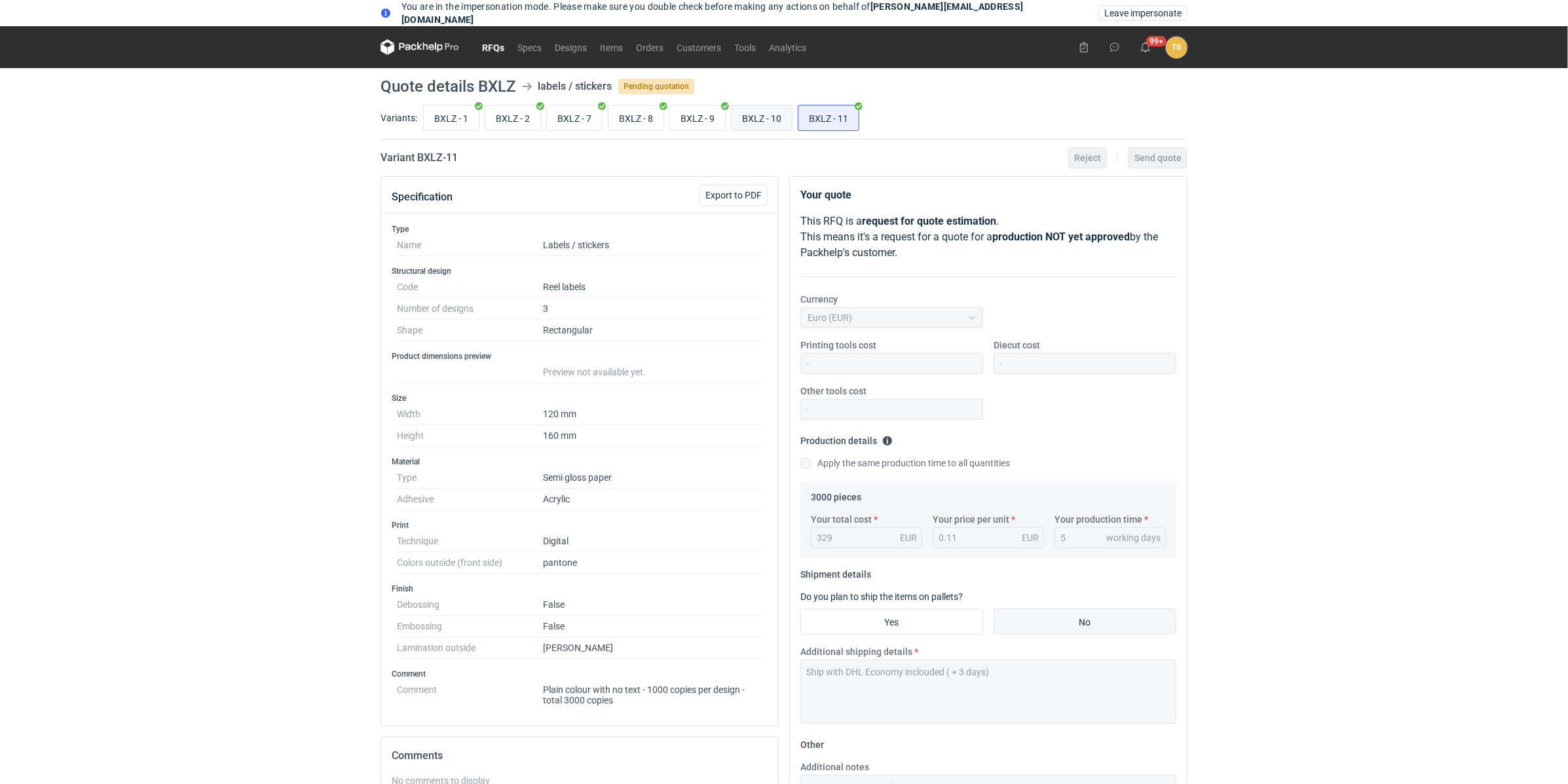
click at [762, 121] on input "BXLZ - 10" at bounding box center [762, 118] width 60 height 25
radio input "true"
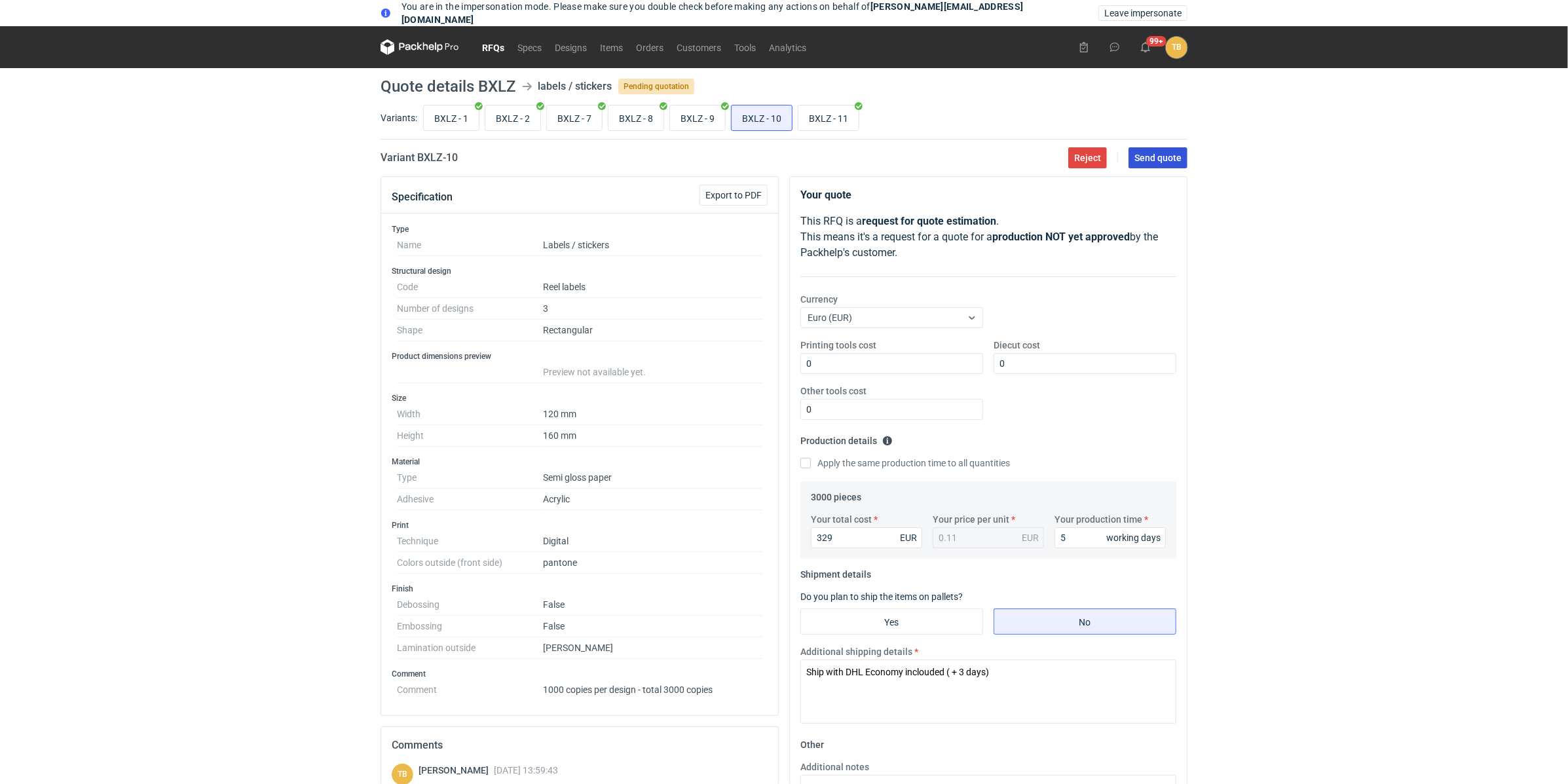
click at [1165, 147] on button "Send quote" at bounding box center [1158, 158] width 59 height 21
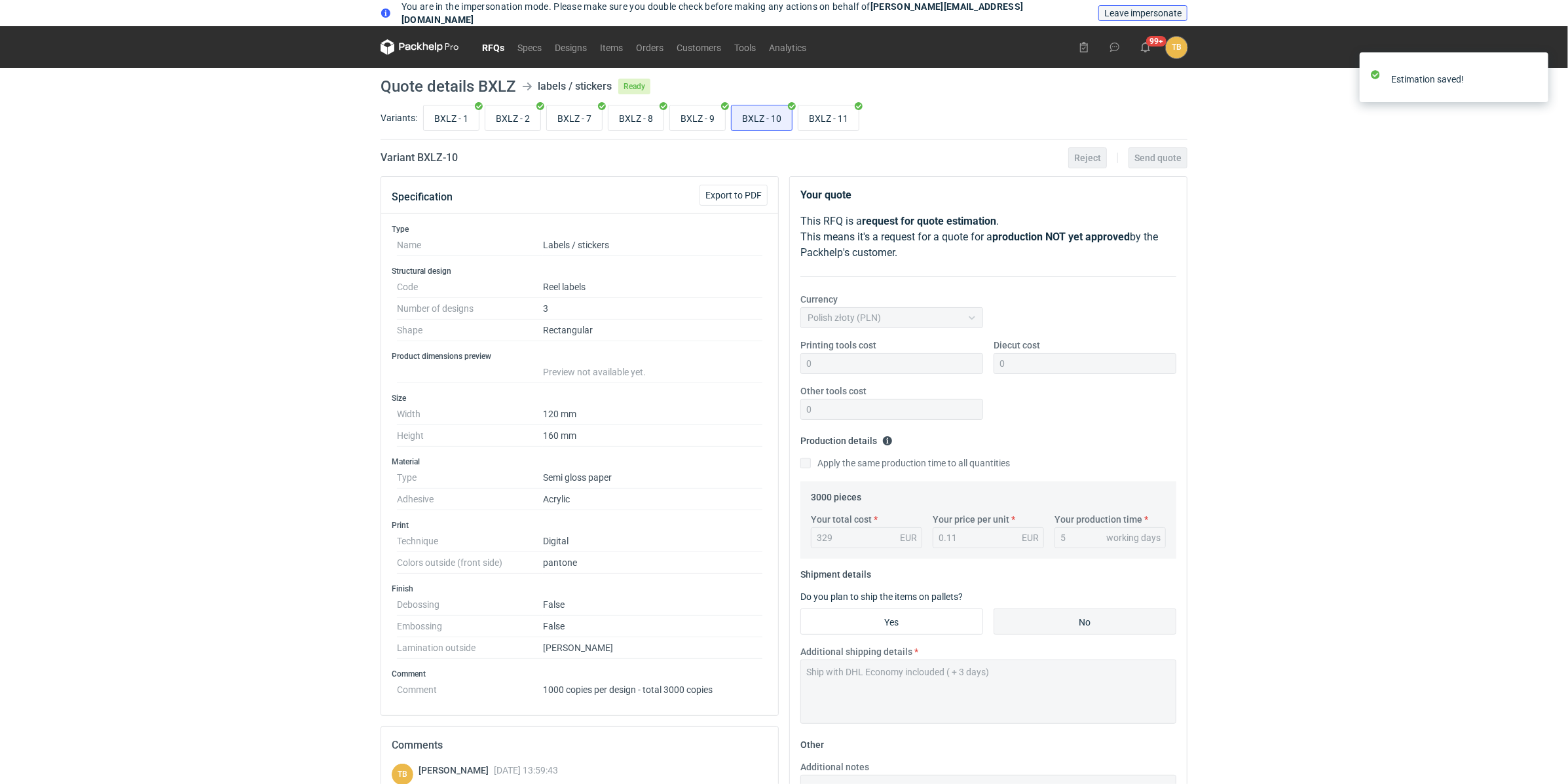
click at [1155, 14] on span "Leave impersonate" at bounding box center [1143, 13] width 77 height 9
